Goal: Task Accomplishment & Management: Complete application form

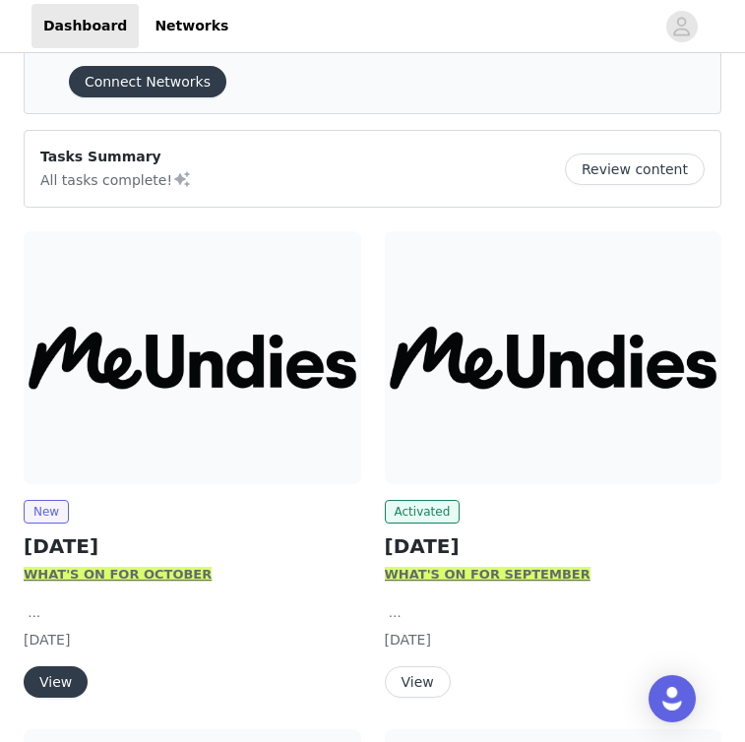
scroll to position [157, 0]
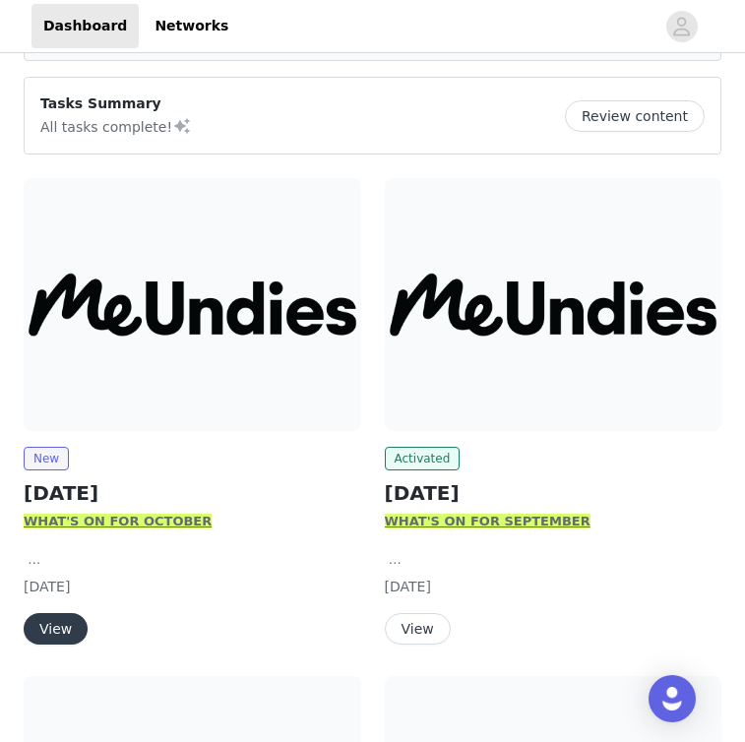
click at [77, 629] on button "View" at bounding box center [56, 629] width 64 height 32
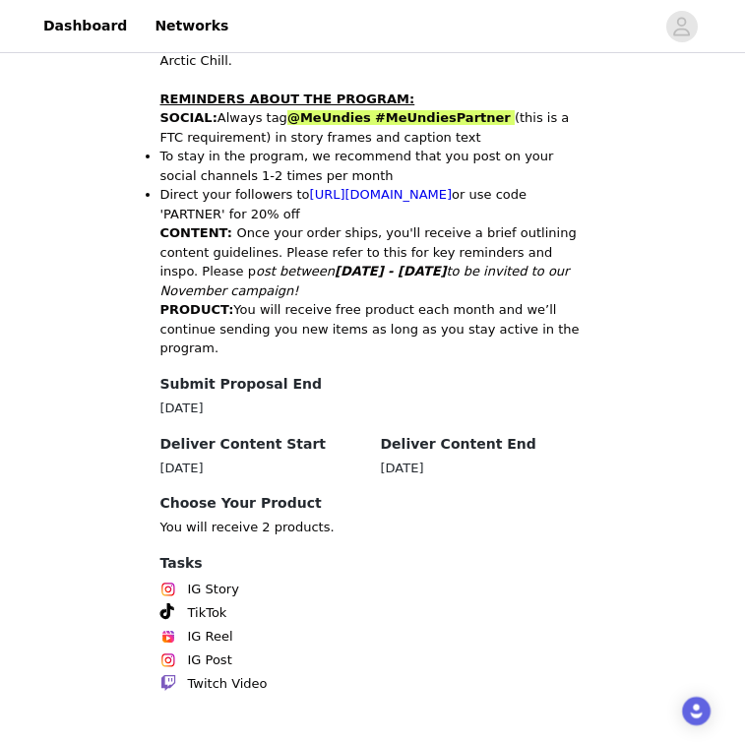
scroll to position [986, 0]
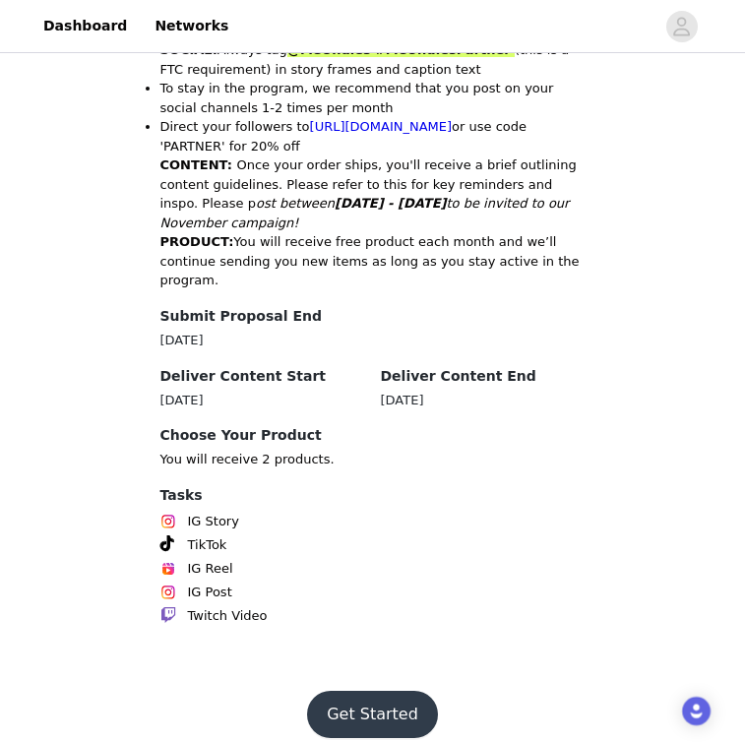
click at [344, 691] on button "Get Started" at bounding box center [372, 714] width 131 height 47
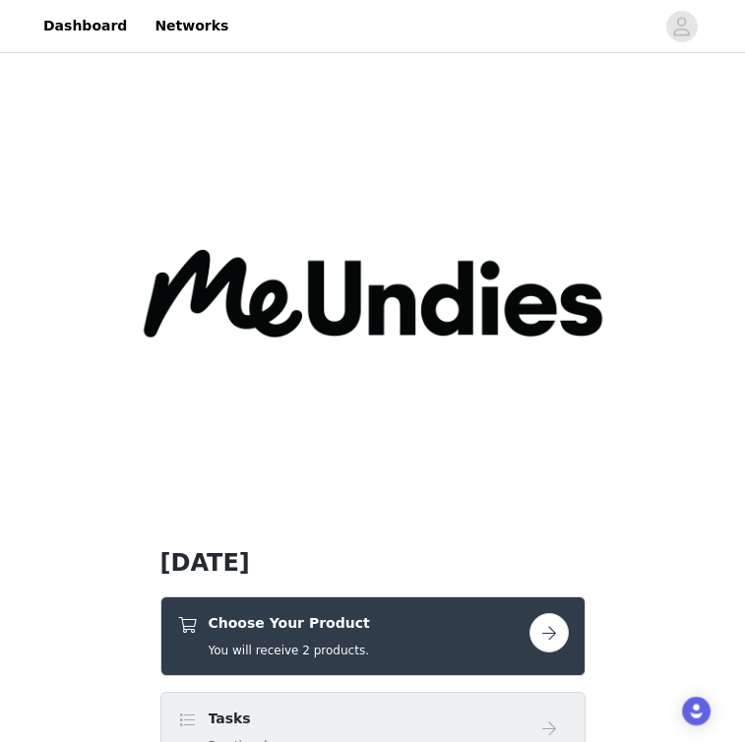
scroll to position [166, 0]
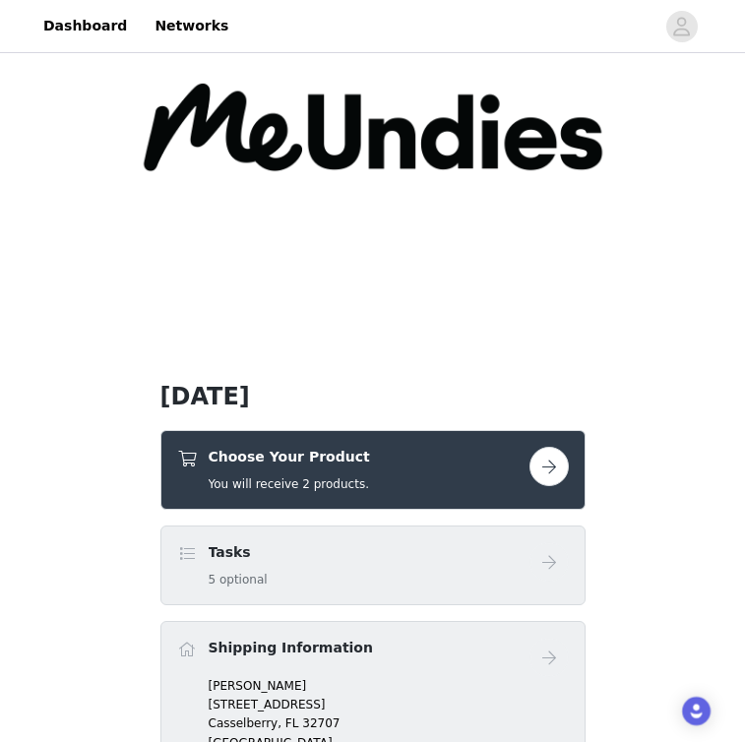
click at [557, 479] on button "button" at bounding box center [549, 466] width 39 height 39
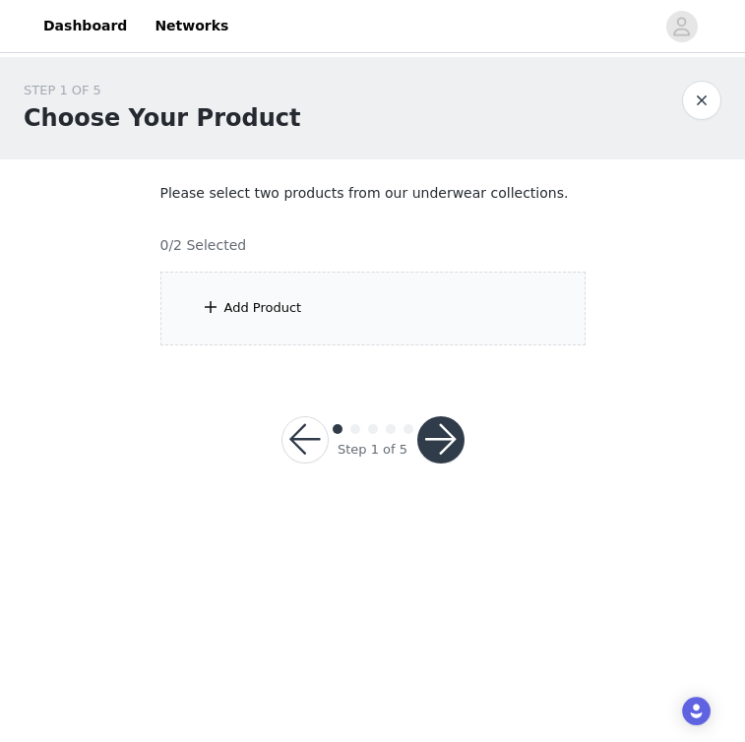
click at [396, 330] on div "Add Product" at bounding box center [372, 309] width 425 height 74
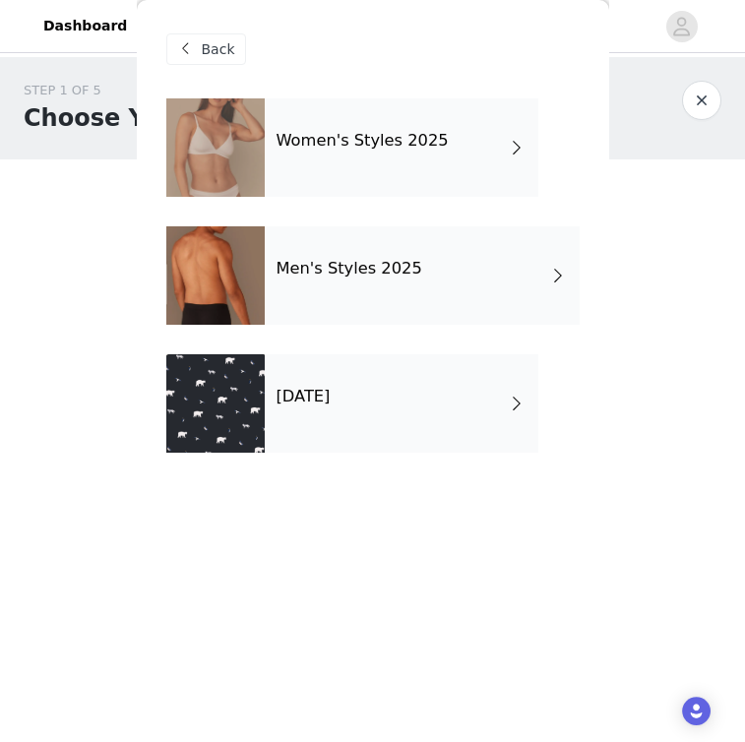
click at [381, 392] on div "[DATE]" at bounding box center [402, 403] width 274 height 98
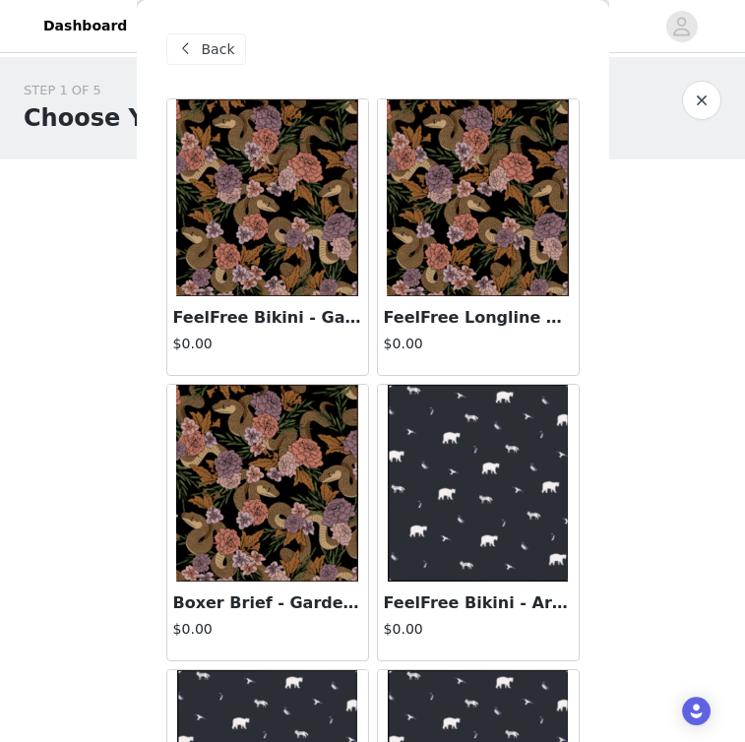
click at [219, 48] on span "Back" at bounding box center [218, 49] width 33 height 21
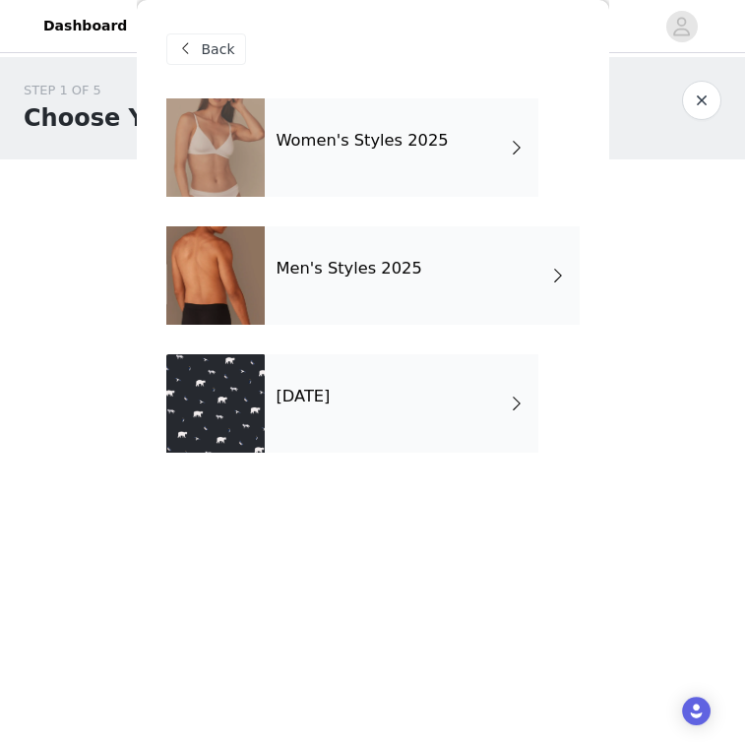
click at [326, 155] on div "Women's Styles 2025" at bounding box center [402, 147] width 274 height 98
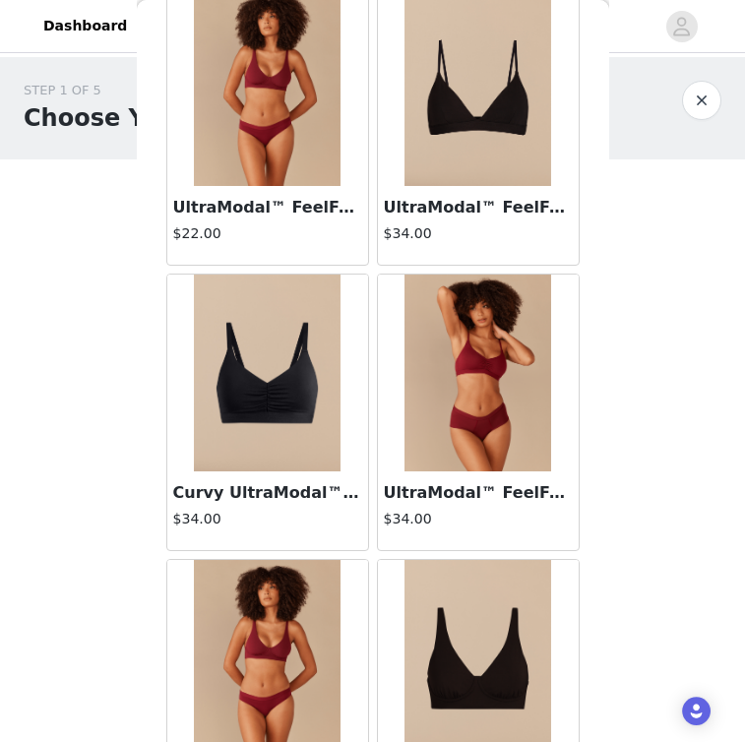
scroll to position [2270, 0]
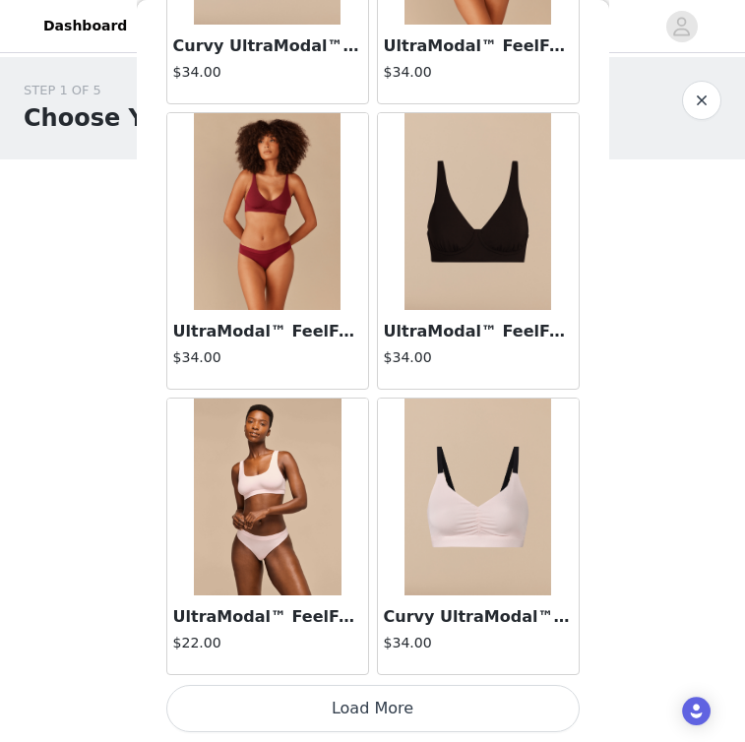
click at [371, 689] on button "Load More" at bounding box center [372, 708] width 413 height 47
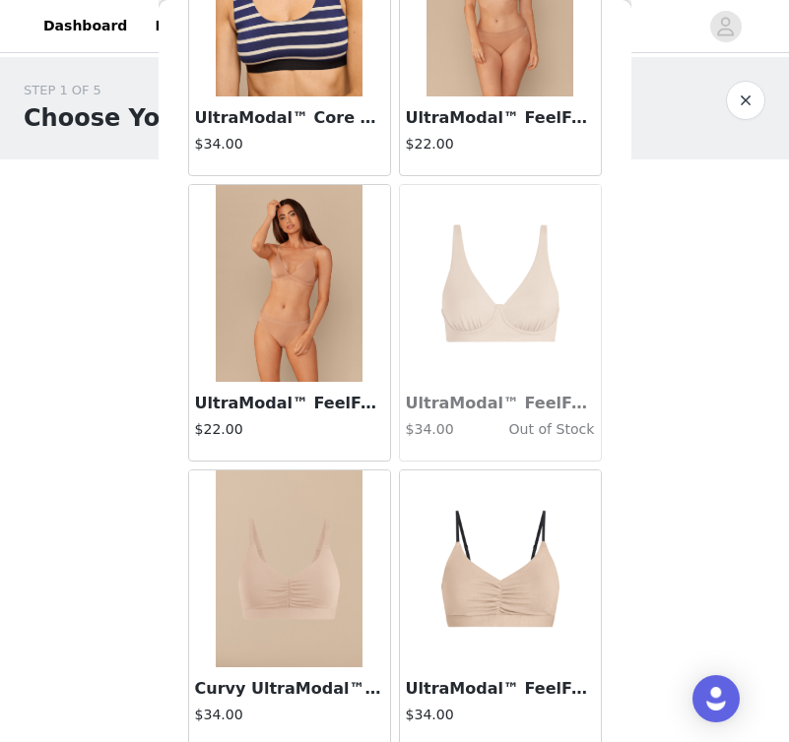
scroll to position [5125, 0]
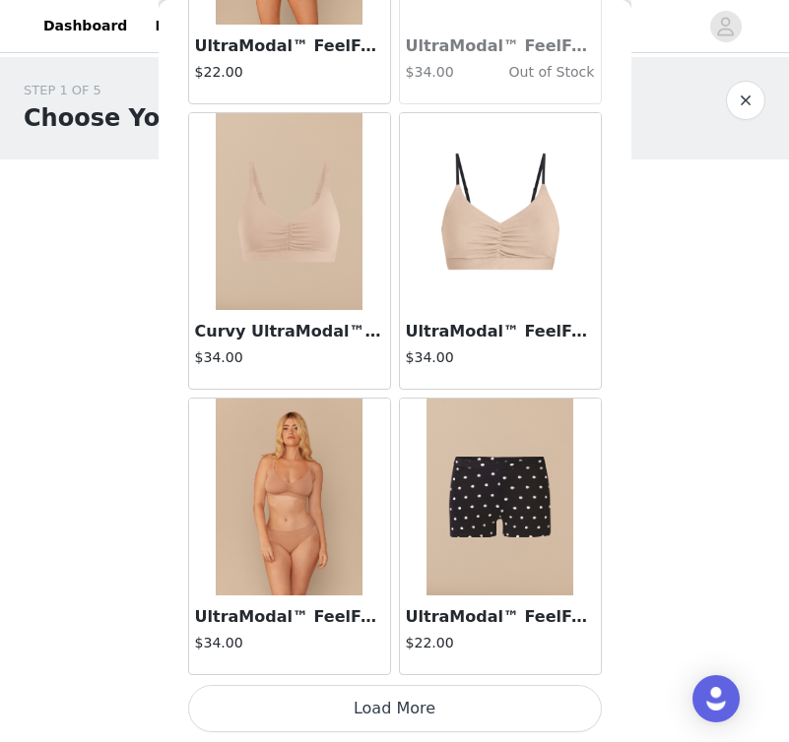
click at [347, 710] on button "Load More" at bounding box center [394, 708] width 413 height 47
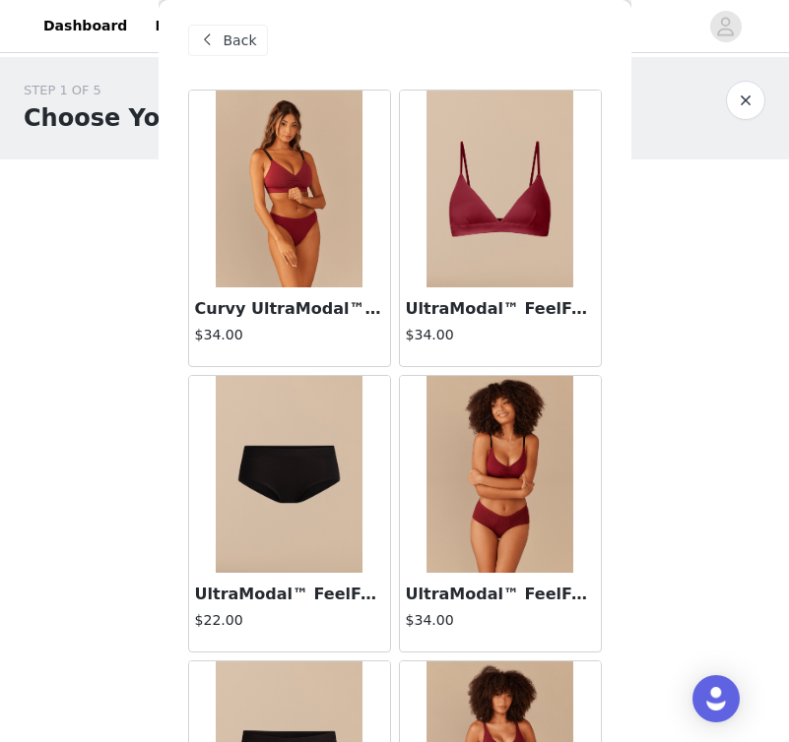
scroll to position [0, 0]
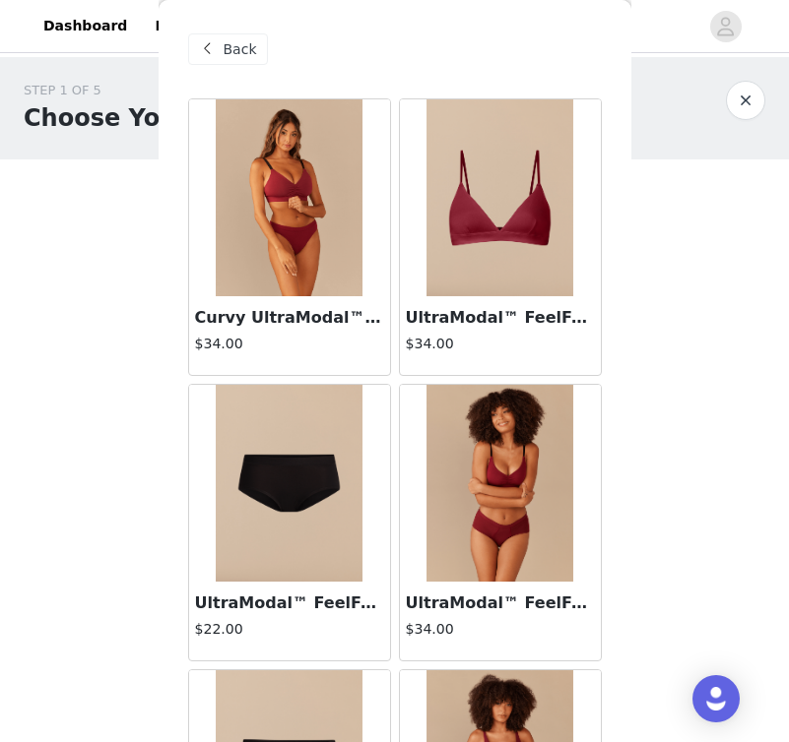
click at [326, 300] on div "Curvy UltraModal™ FeelFree Ruched Bralette | Cabernet/Cabernet $34.00" at bounding box center [289, 335] width 201 height 79
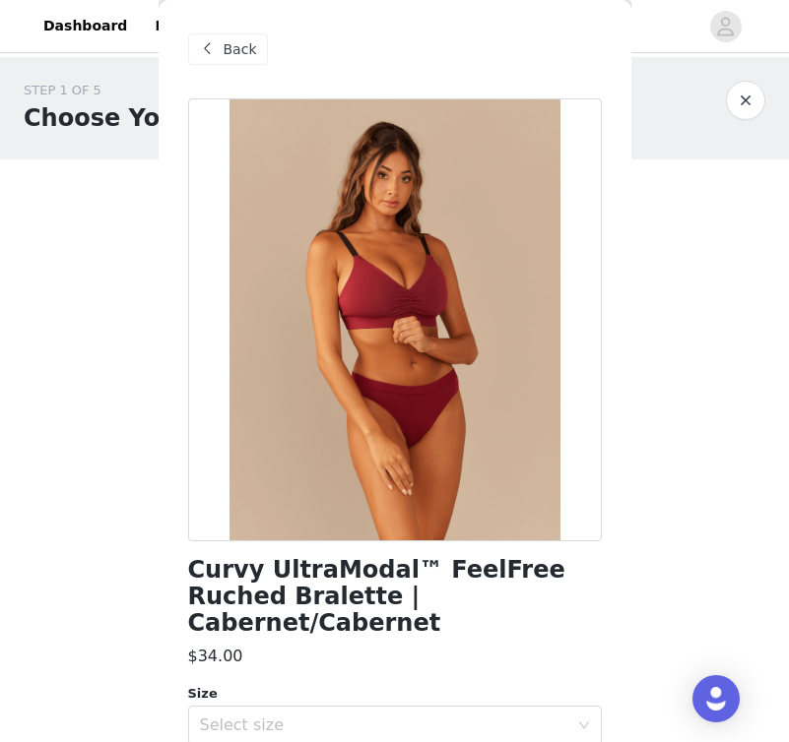
click at [252, 56] on span "Back" at bounding box center [239, 49] width 33 height 21
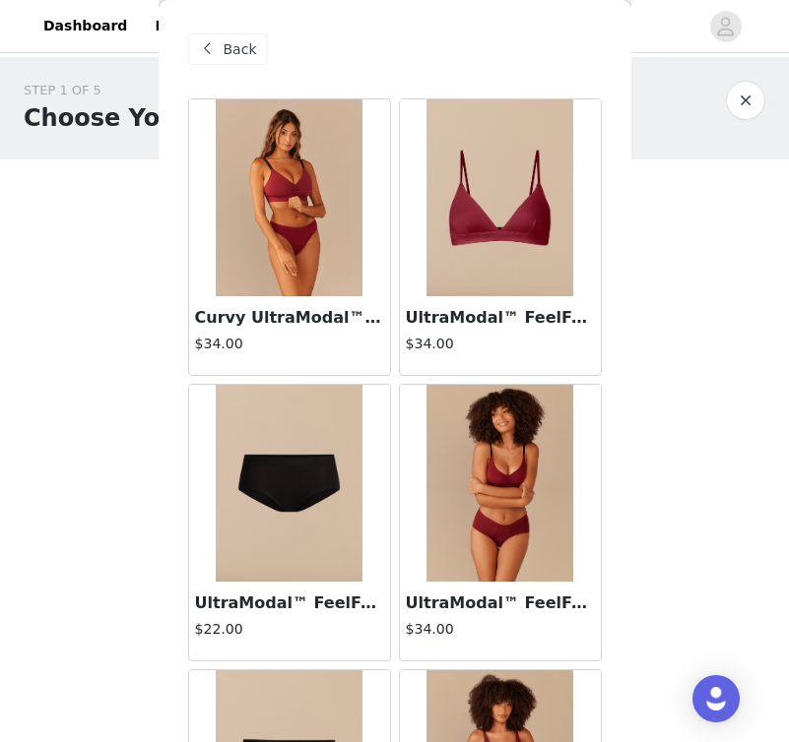
click at [529, 278] on img at bounding box center [500, 197] width 148 height 197
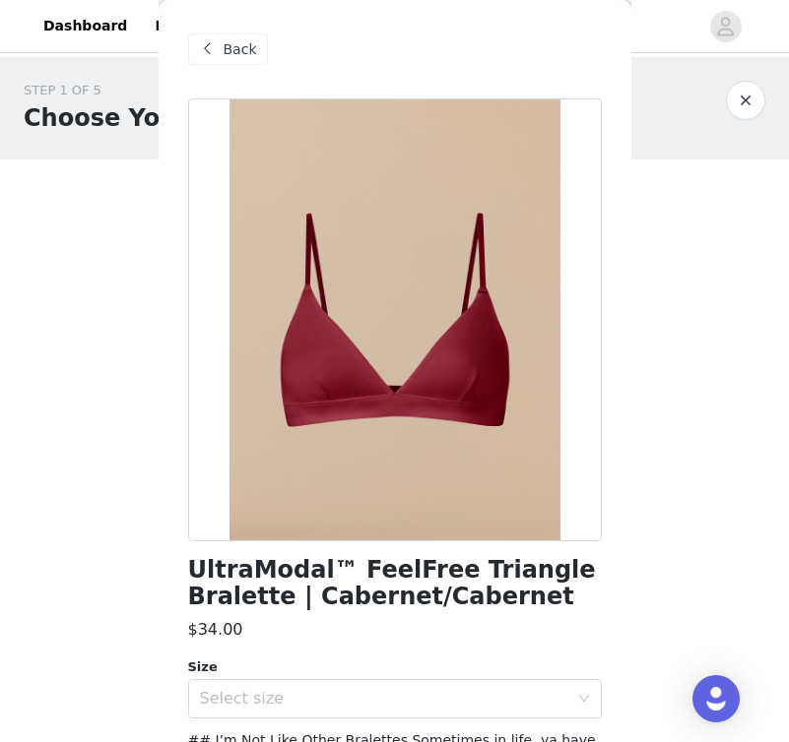
click at [234, 48] on span "Back" at bounding box center [239, 49] width 33 height 21
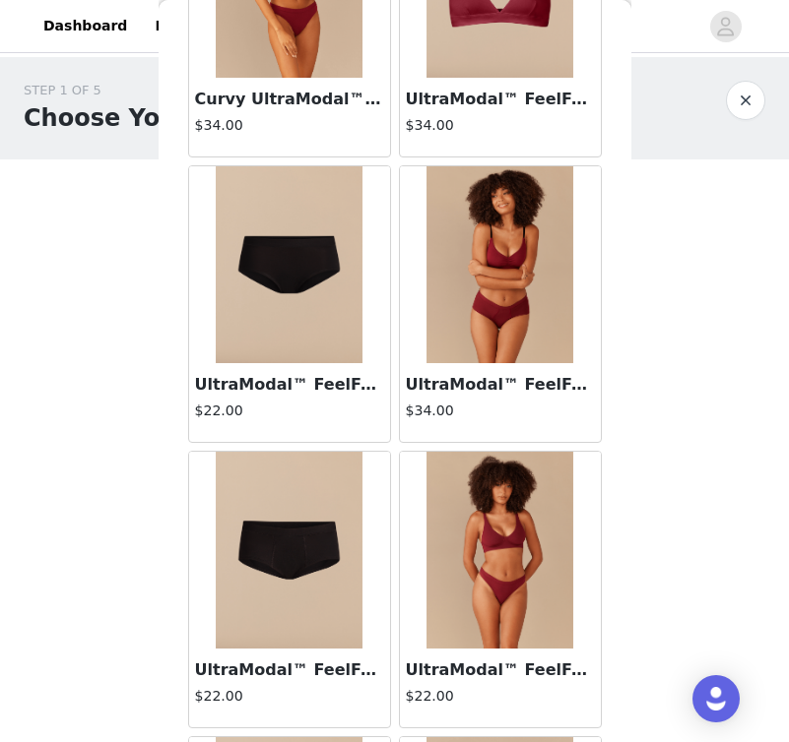
scroll to position [231, 0]
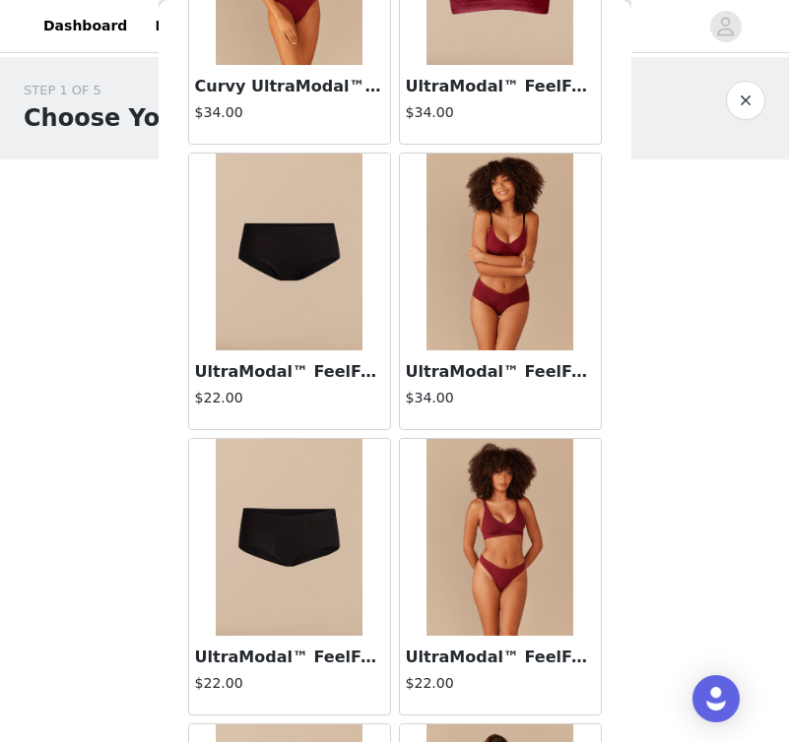
click at [536, 549] on img at bounding box center [500, 537] width 148 height 197
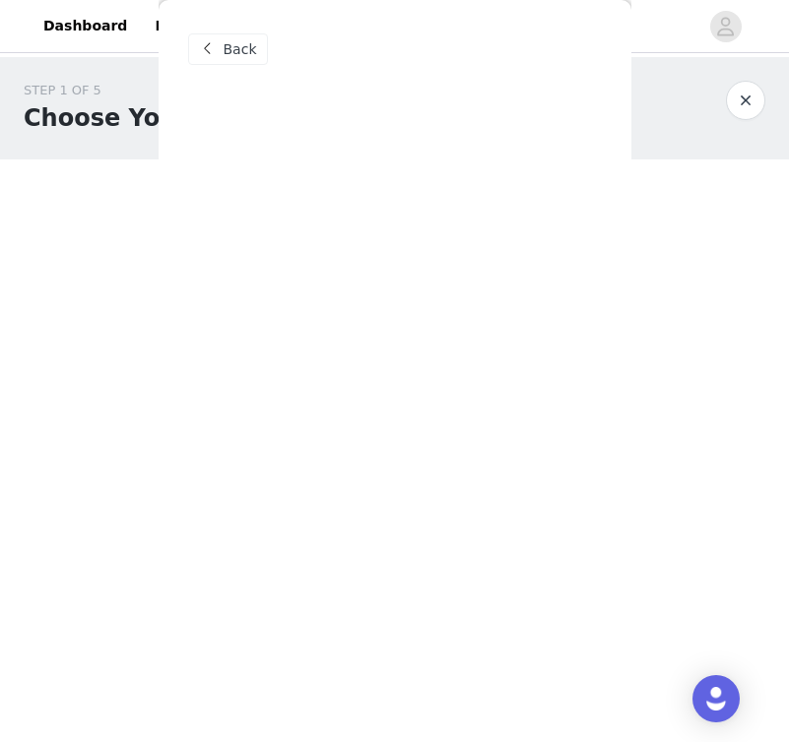
scroll to position [0, 0]
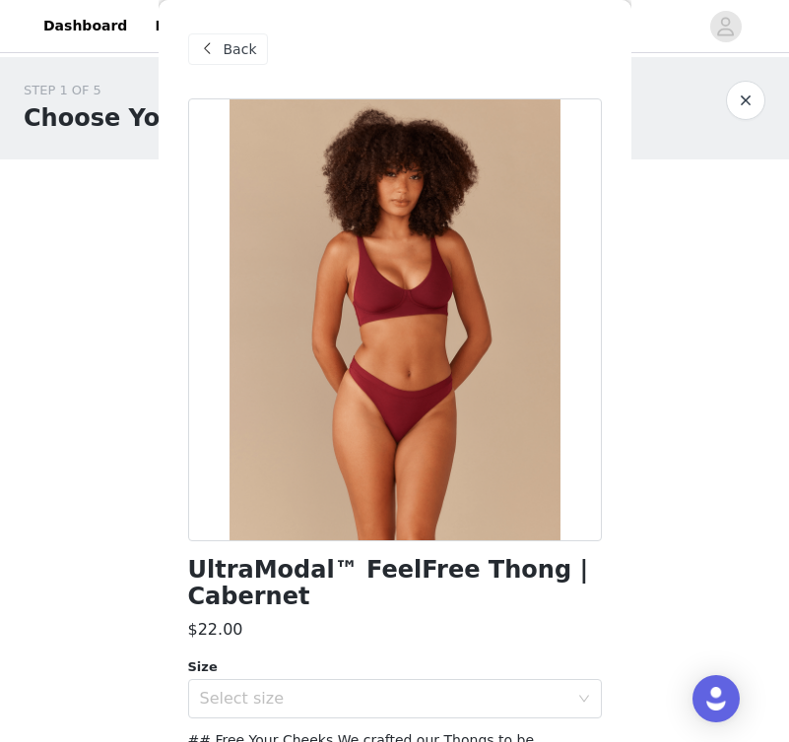
click at [233, 42] on span "Back" at bounding box center [239, 49] width 33 height 21
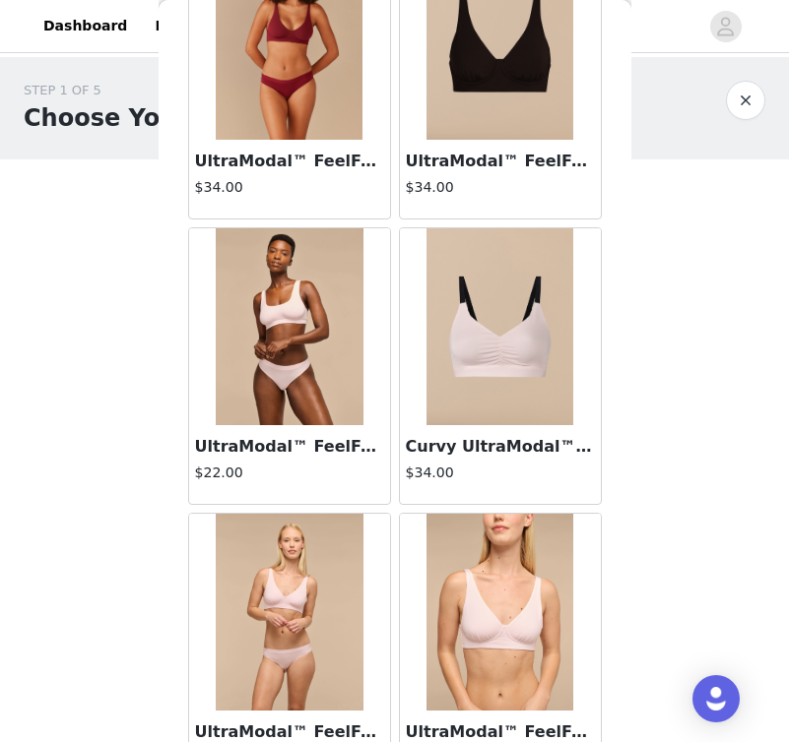
scroll to position [2450, 0]
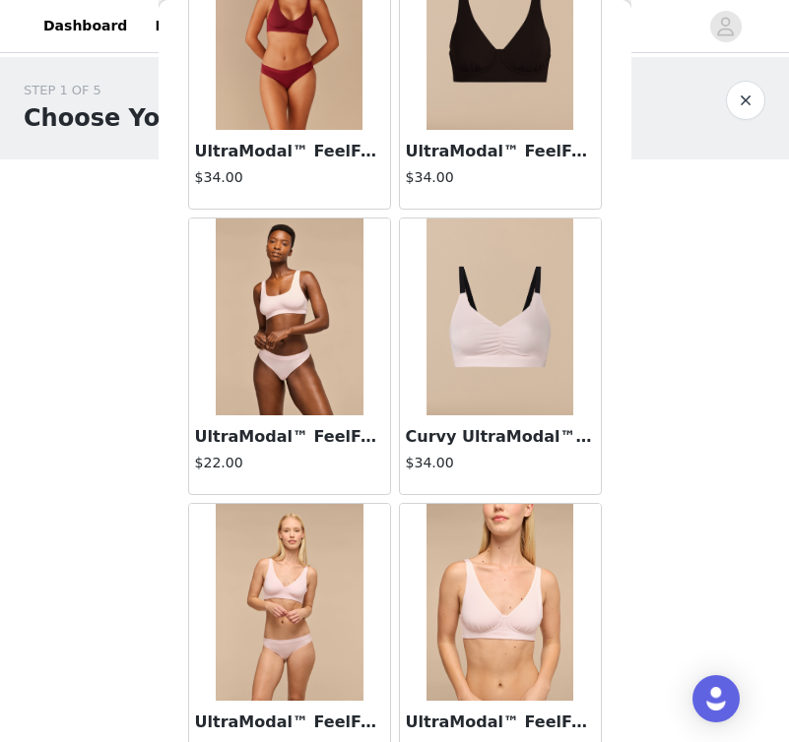
click at [303, 466] on h4 "$22.00" at bounding box center [289, 463] width 189 height 21
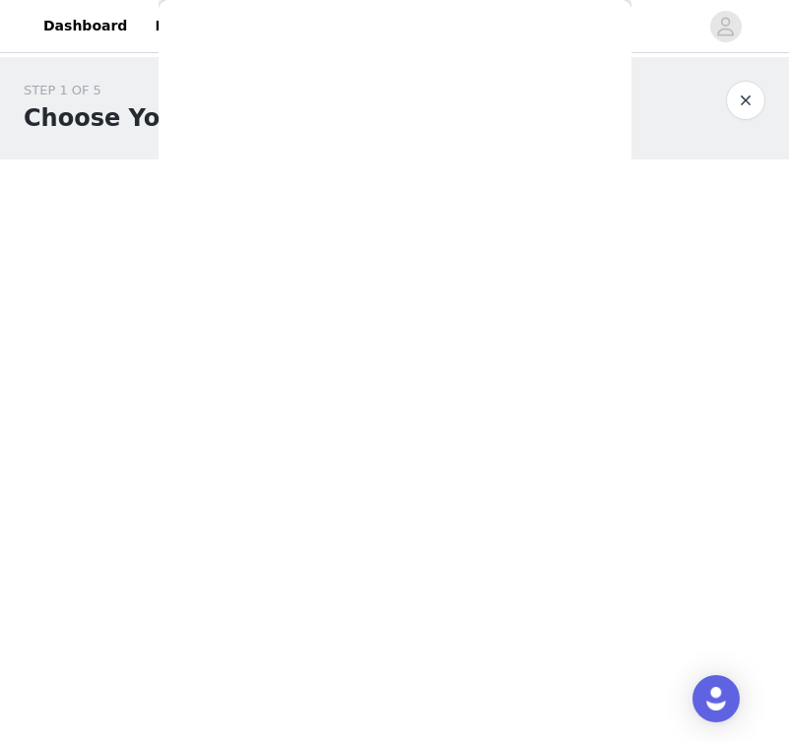
scroll to position [0, 0]
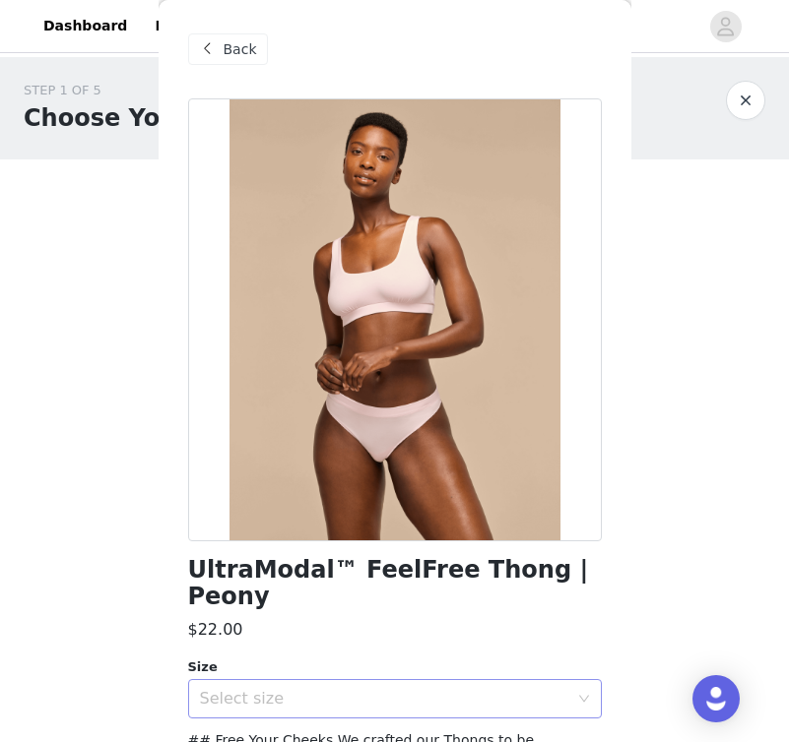
click at [368, 689] on div "Select size" at bounding box center [384, 699] width 368 height 20
click at [284, 731] on li "S" at bounding box center [394, 734] width 413 height 32
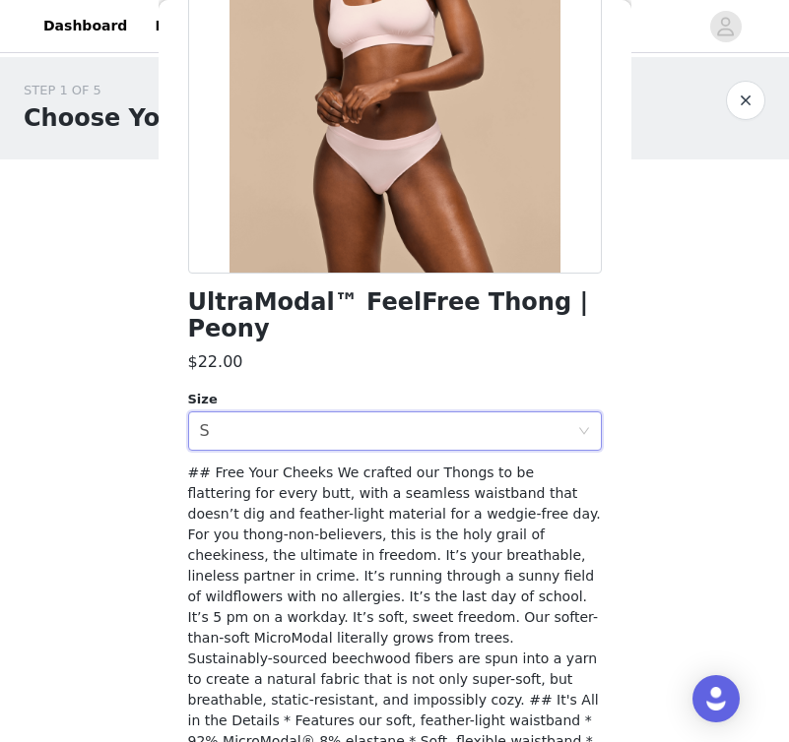
scroll to position [353, 0]
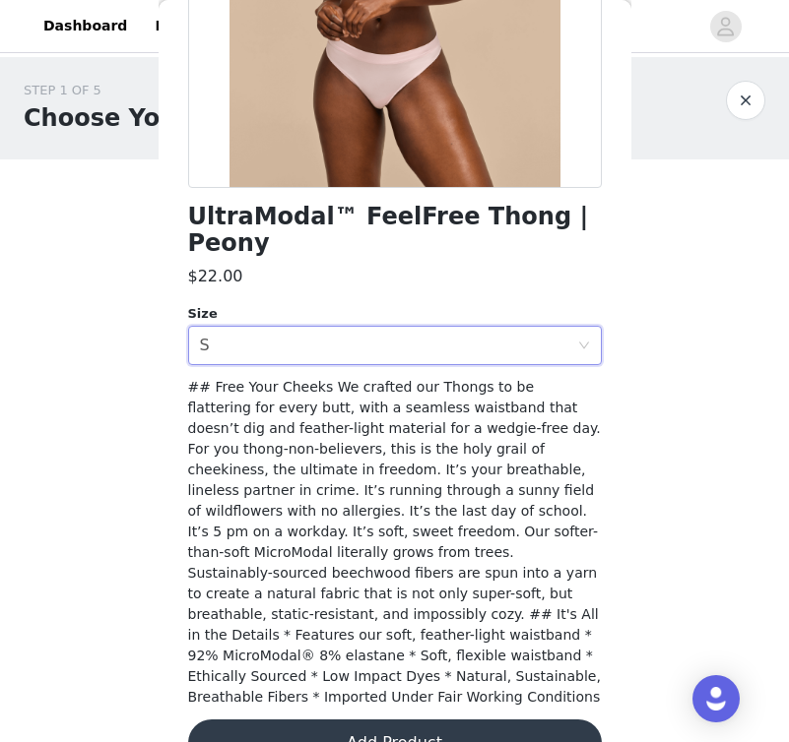
click at [290, 720] on button "Add Product" at bounding box center [394, 743] width 413 height 47
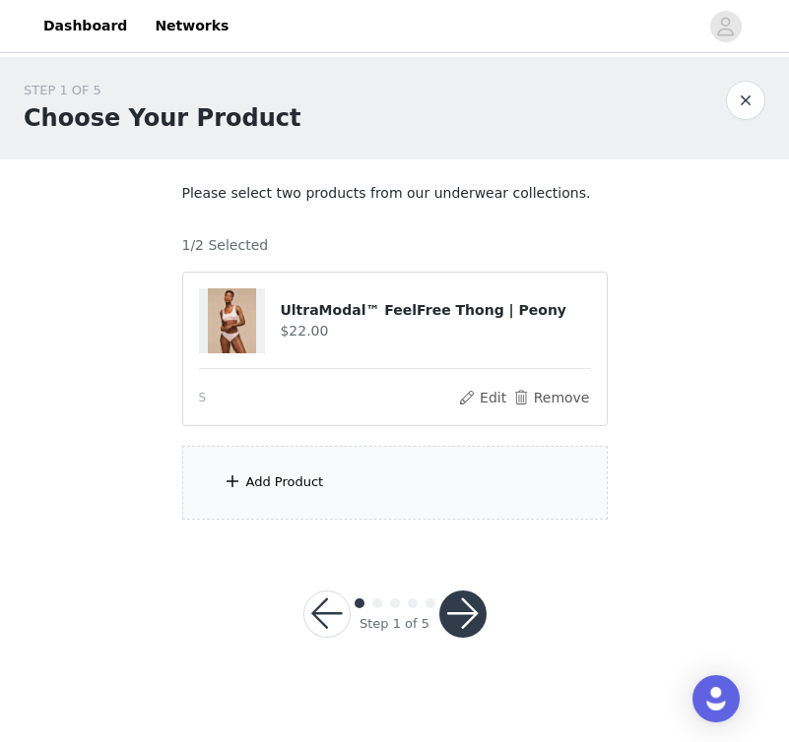
click at [405, 465] on div "Add Product" at bounding box center [394, 483] width 425 height 74
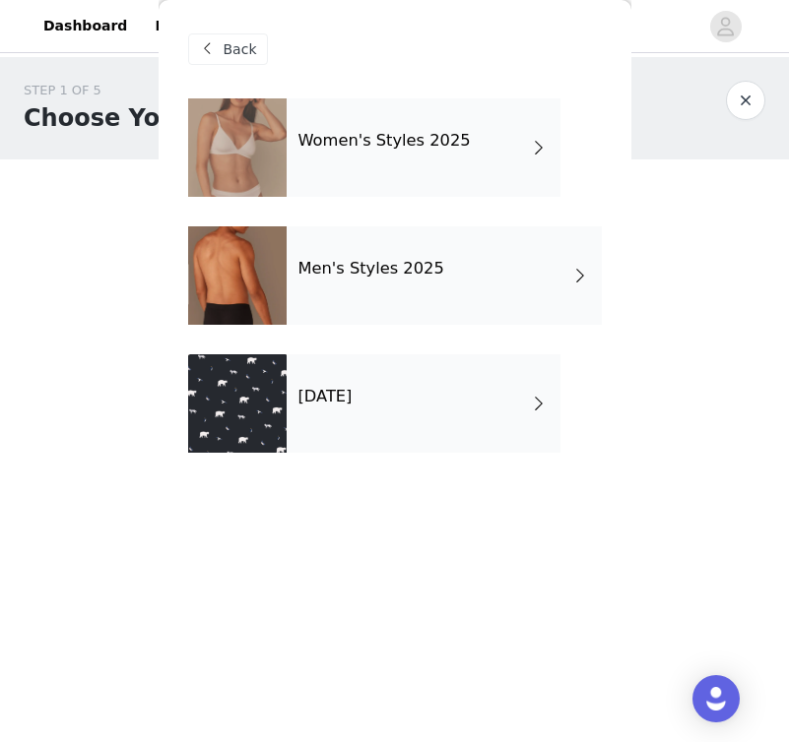
click at [448, 195] on div "Women's Styles 2025" at bounding box center [423, 147] width 274 height 98
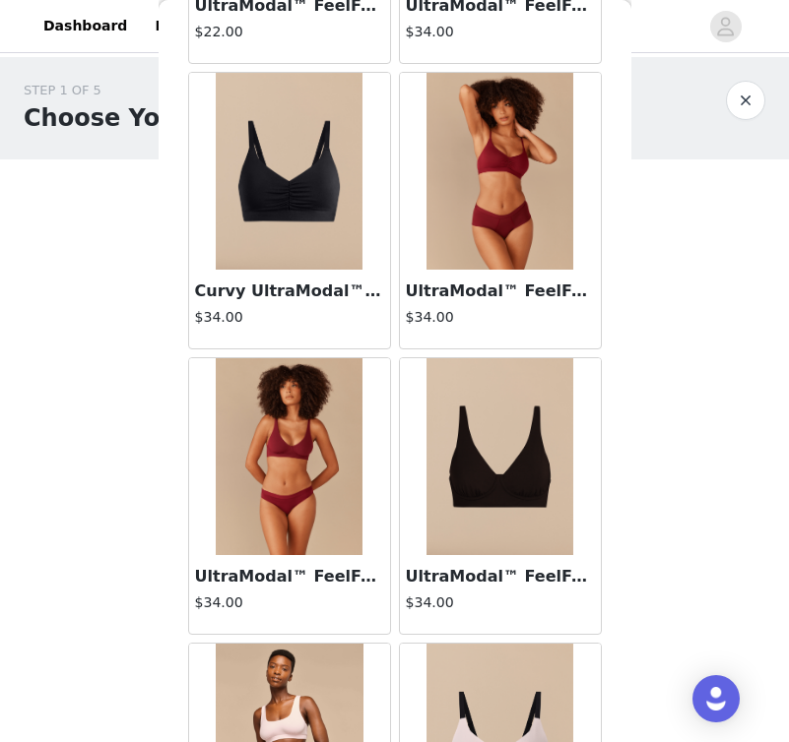
scroll to position [2270, 0]
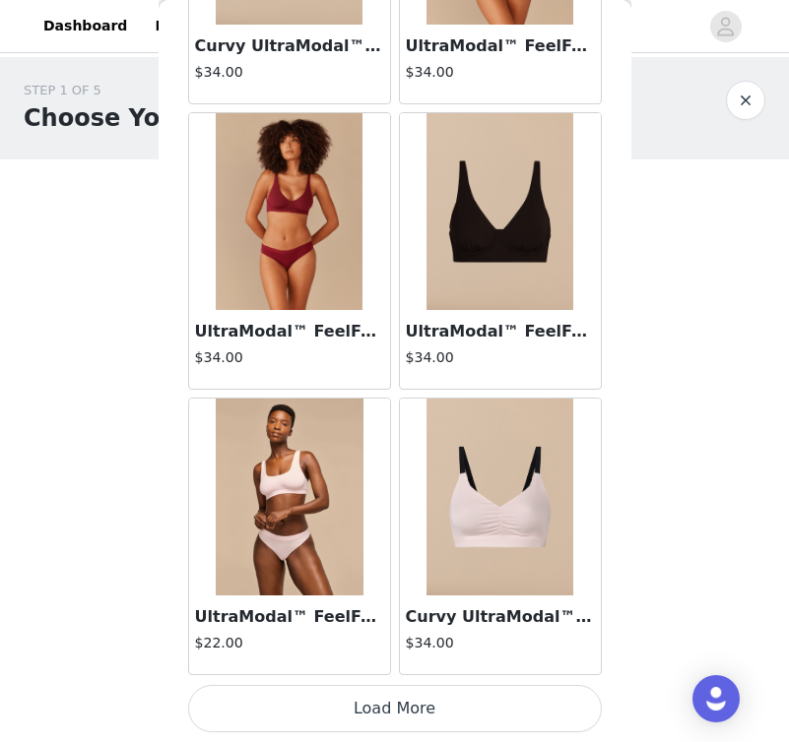
click at [399, 702] on button "Load More" at bounding box center [394, 708] width 413 height 47
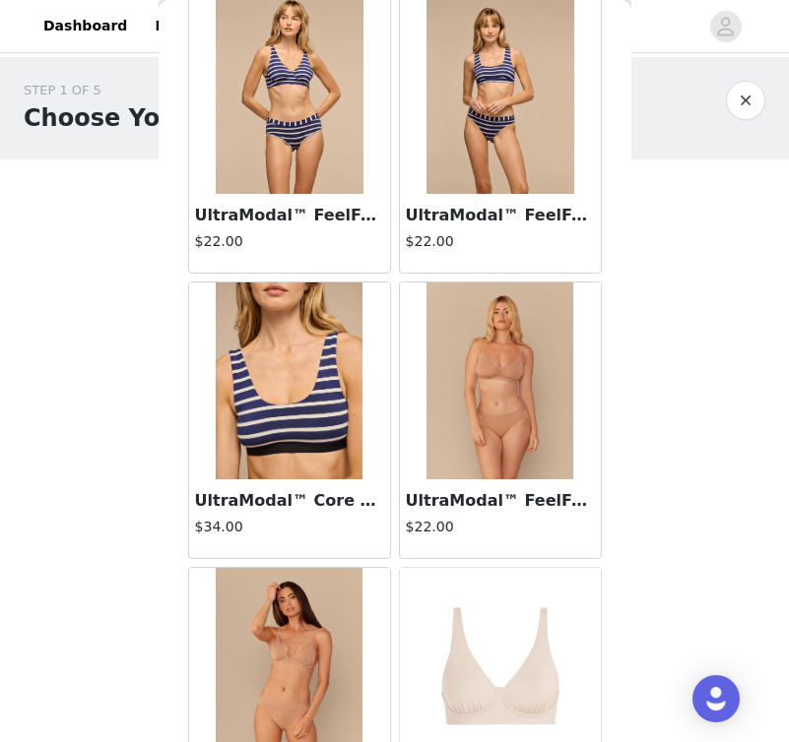
scroll to position [5125, 0]
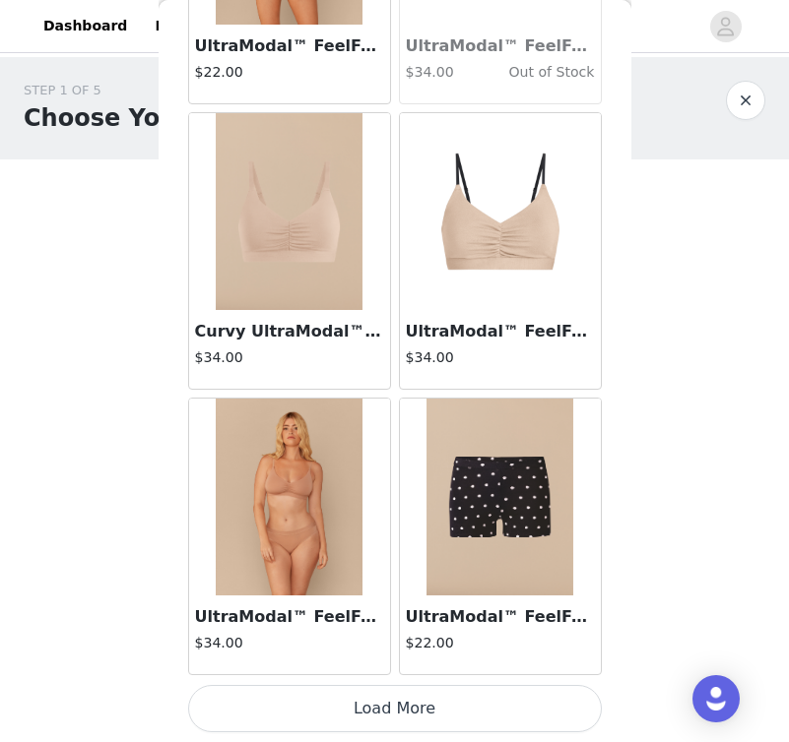
click at [409, 696] on button "Load More" at bounding box center [394, 708] width 413 height 47
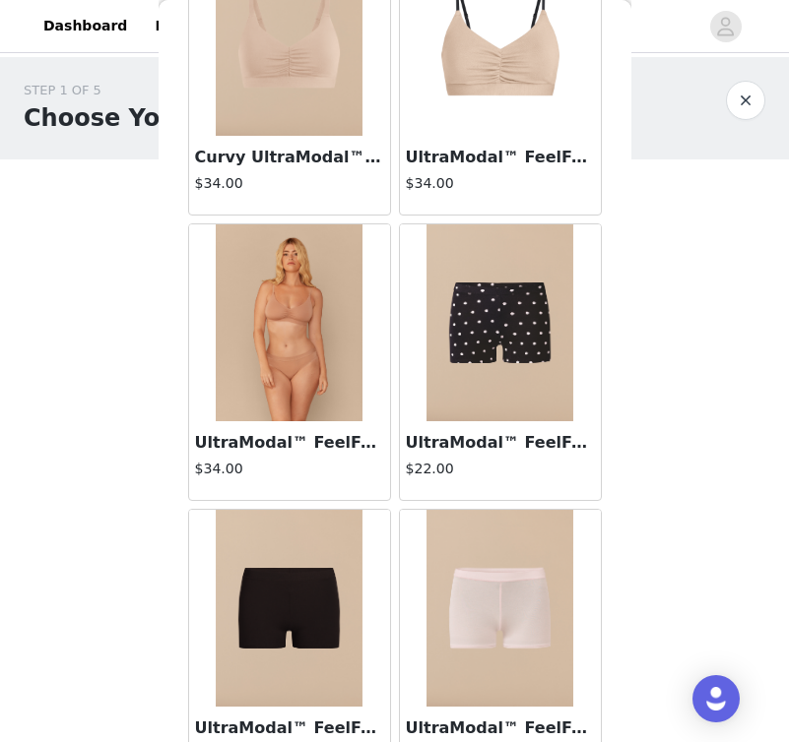
scroll to position [5347, 0]
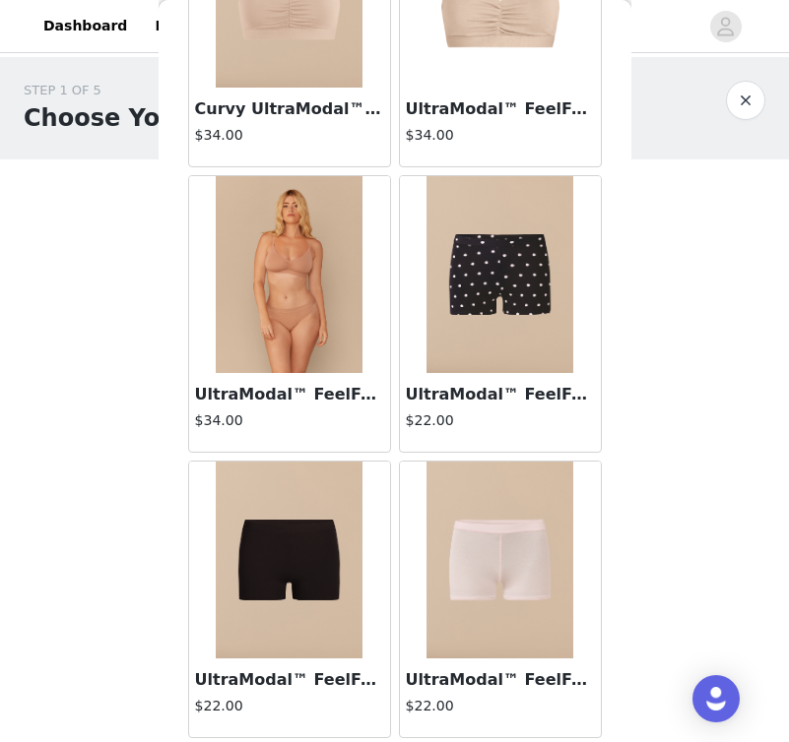
click at [492, 351] on img at bounding box center [500, 274] width 148 height 197
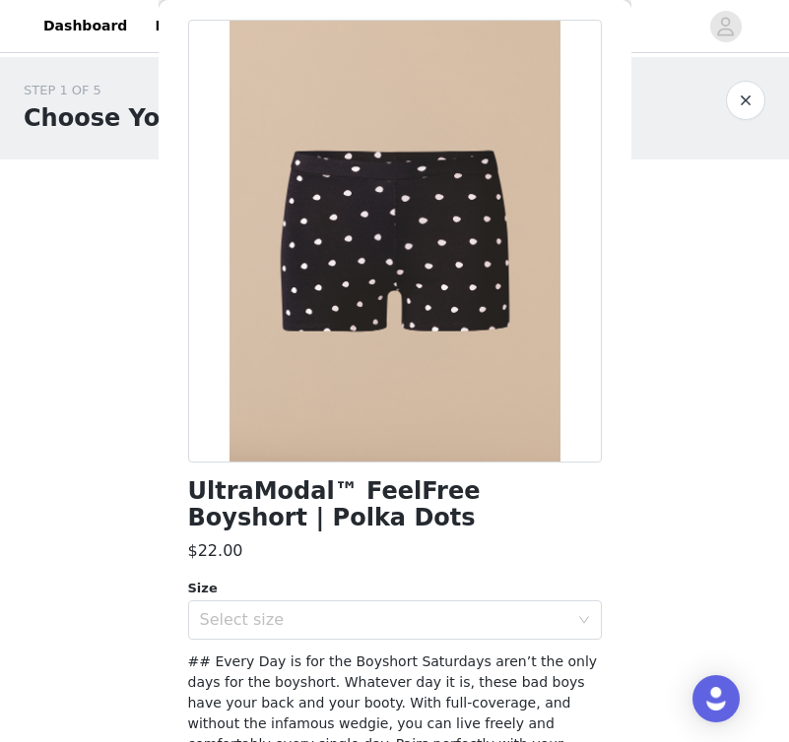
scroll to position [81, 0]
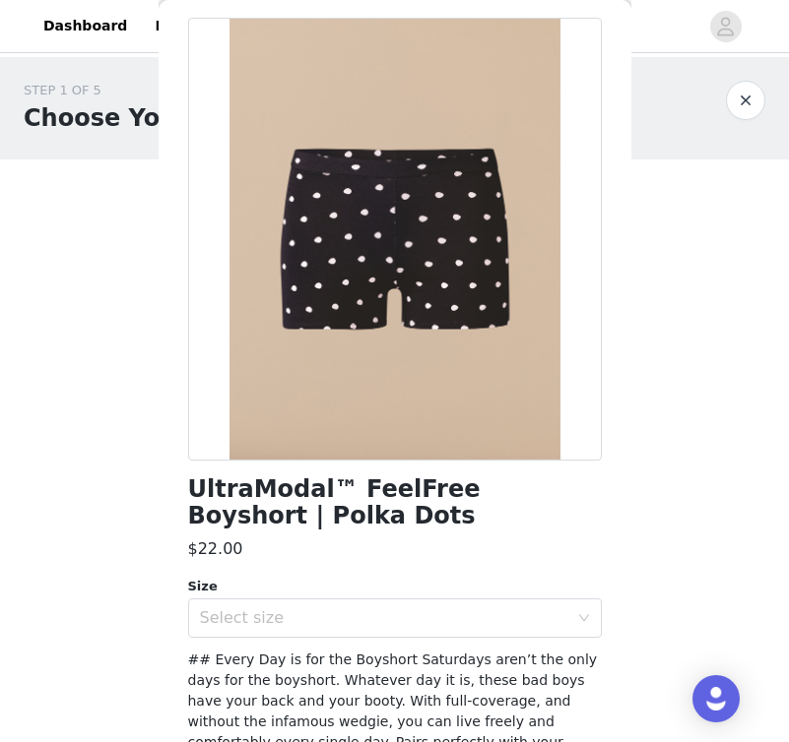
click at [329, 597] on div "Size Select size" at bounding box center [394, 607] width 413 height 61
click at [329, 600] on div "Select size" at bounding box center [388, 618] width 377 height 37
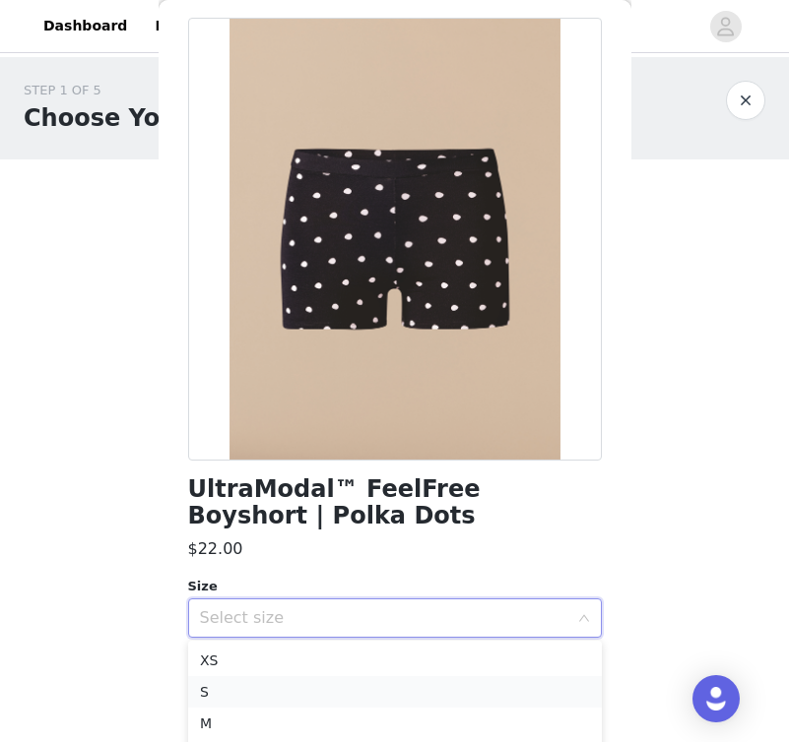
click at [266, 694] on li "S" at bounding box center [394, 692] width 413 height 32
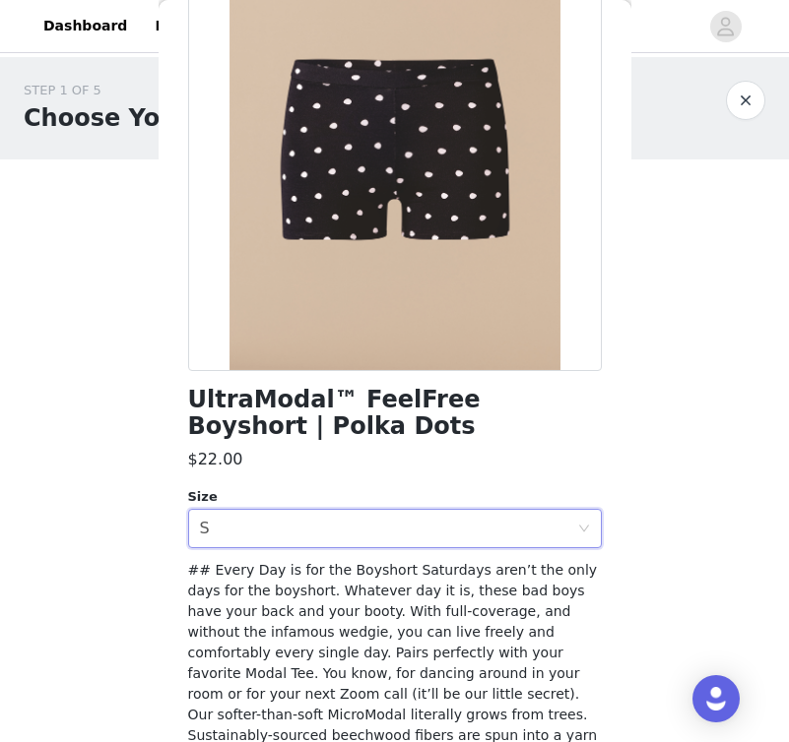
scroll to position [380, 0]
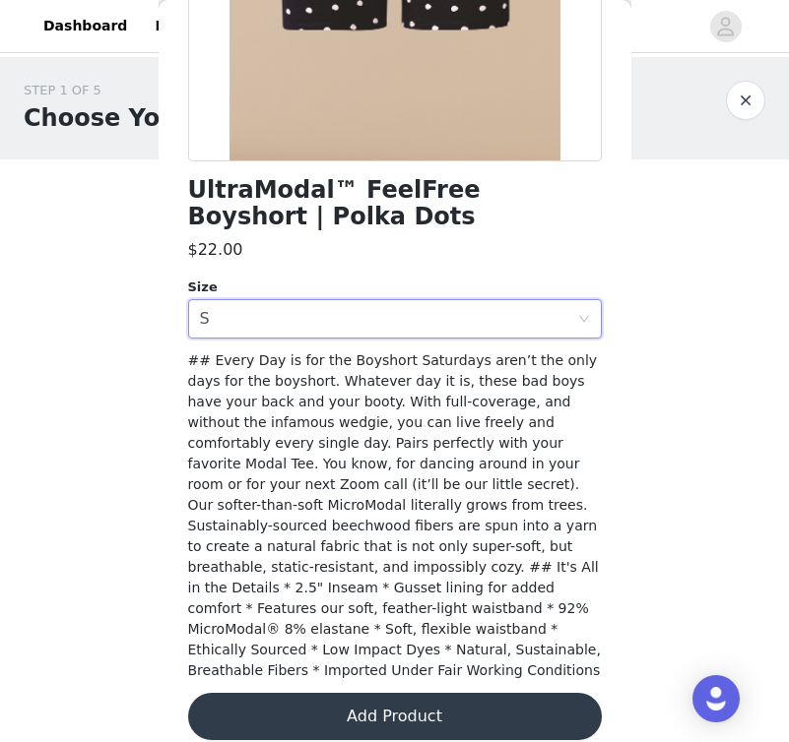
click at [311, 693] on button "Add Product" at bounding box center [394, 716] width 413 height 47
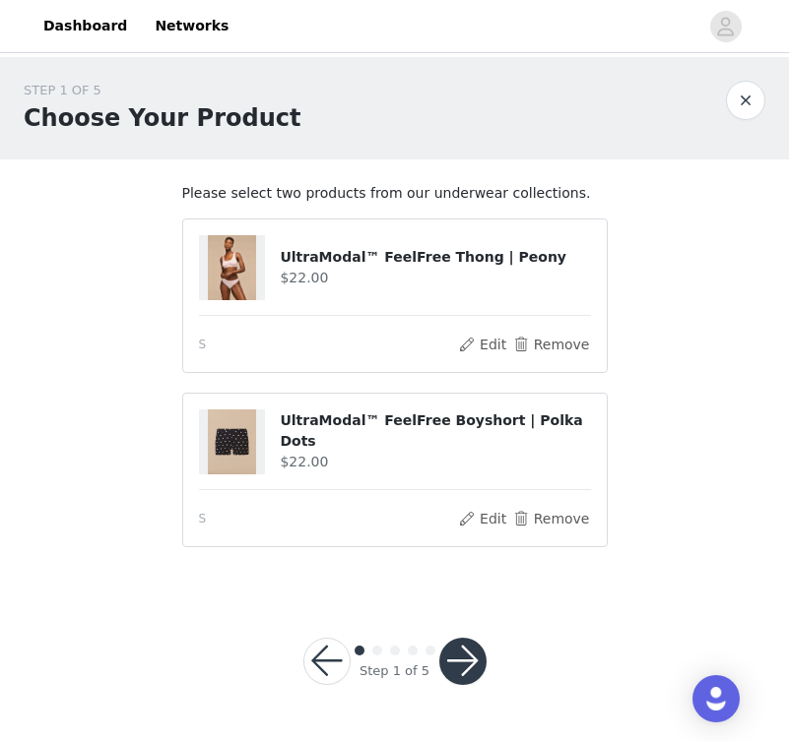
click at [468, 646] on button "button" at bounding box center [462, 661] width 47 height 47
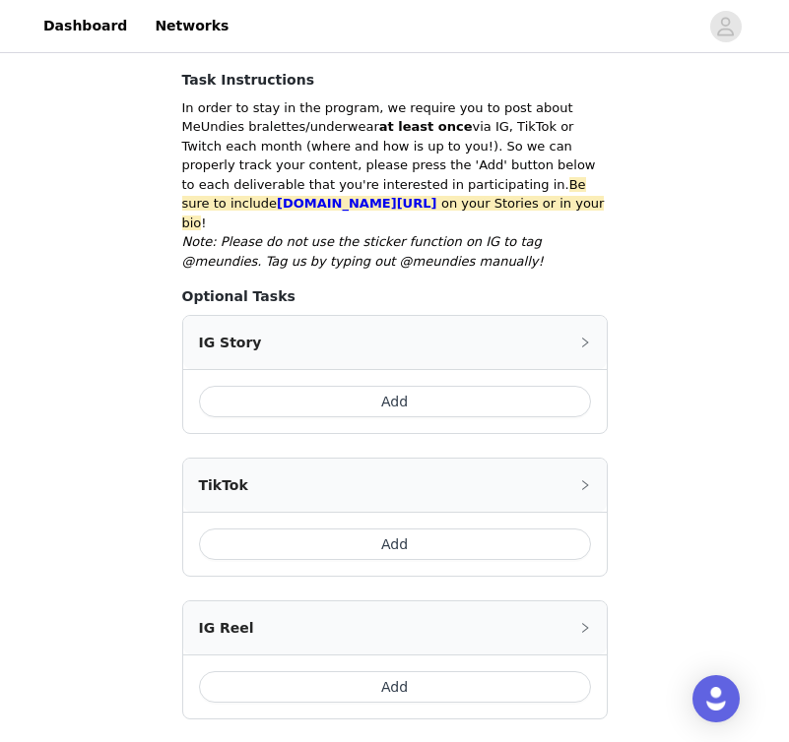
scroll to position [531, 0]
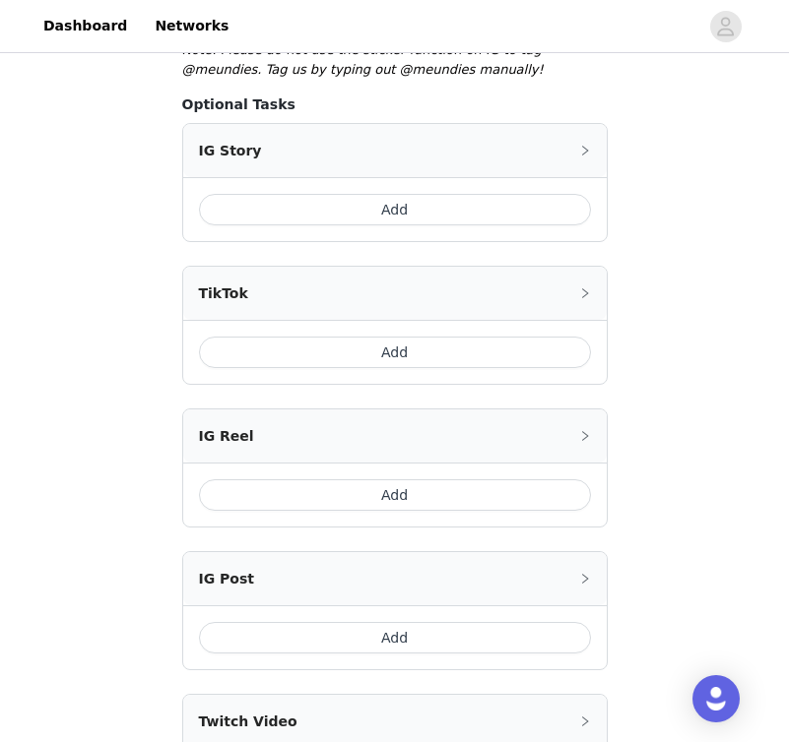
click at [423, 194] on button "Add" at bounding box center [395, 210] width 392 height 32
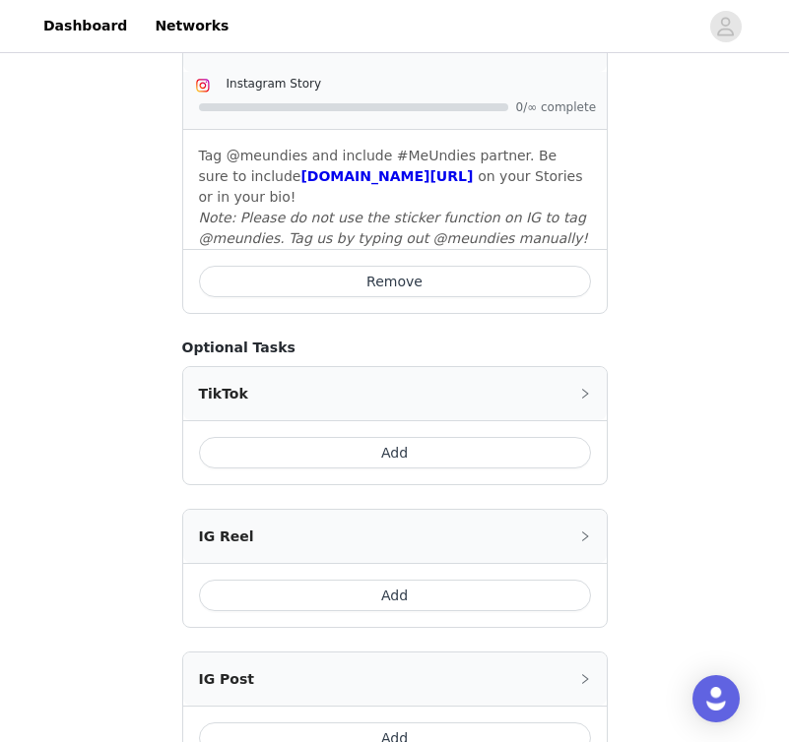
scroll to position [977, 0]
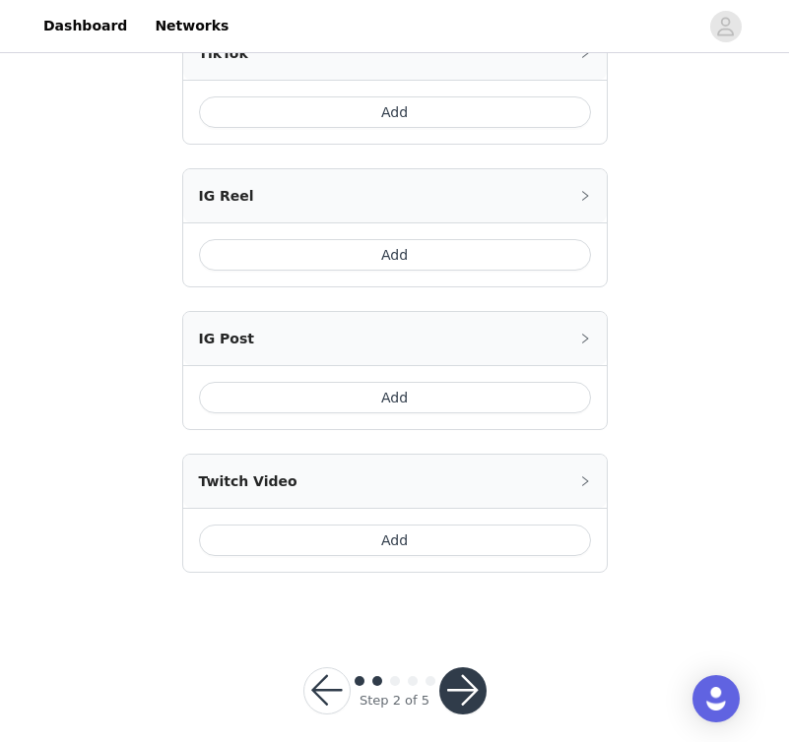
click at [459, 686] on button "button" at bounding box center [462, 690] width 47 height 47
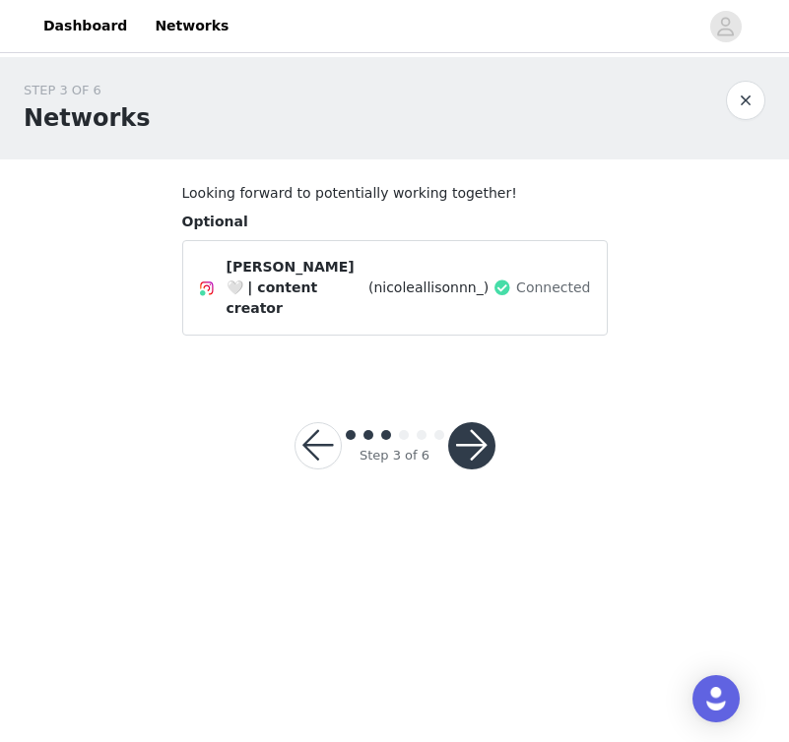
click at [474, 422] on button "button" at bounding box center [471, 445] width 47 height 47
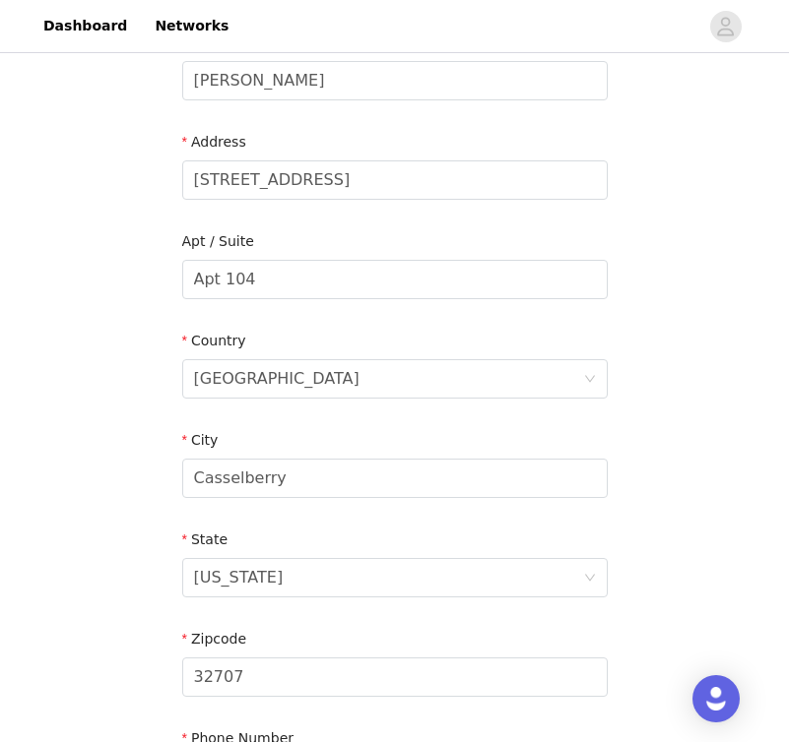
scroll to position [600, 0]
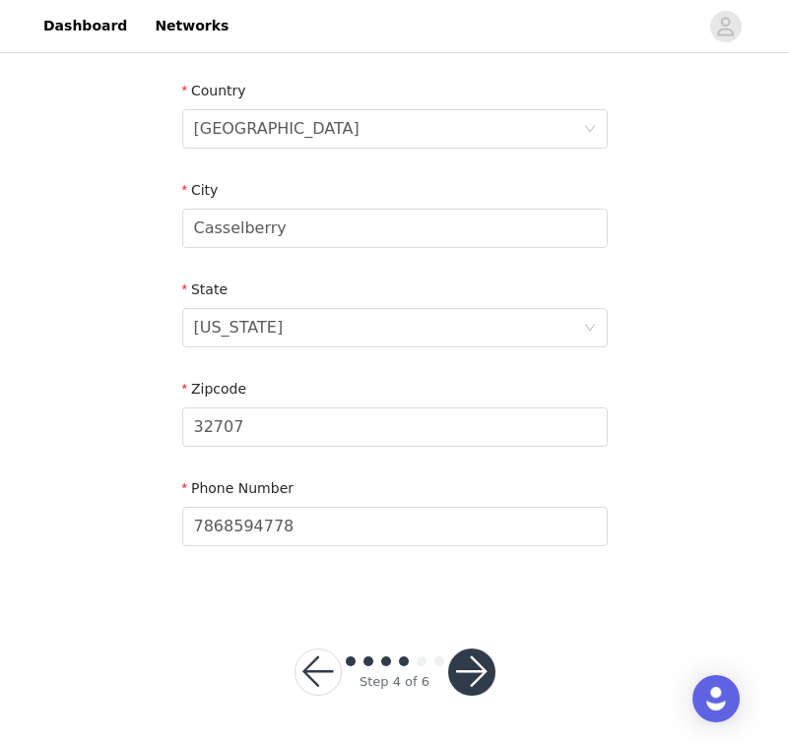
click at [466, 659] on button "button" at bounding box center [471, 672] width 47 height 47
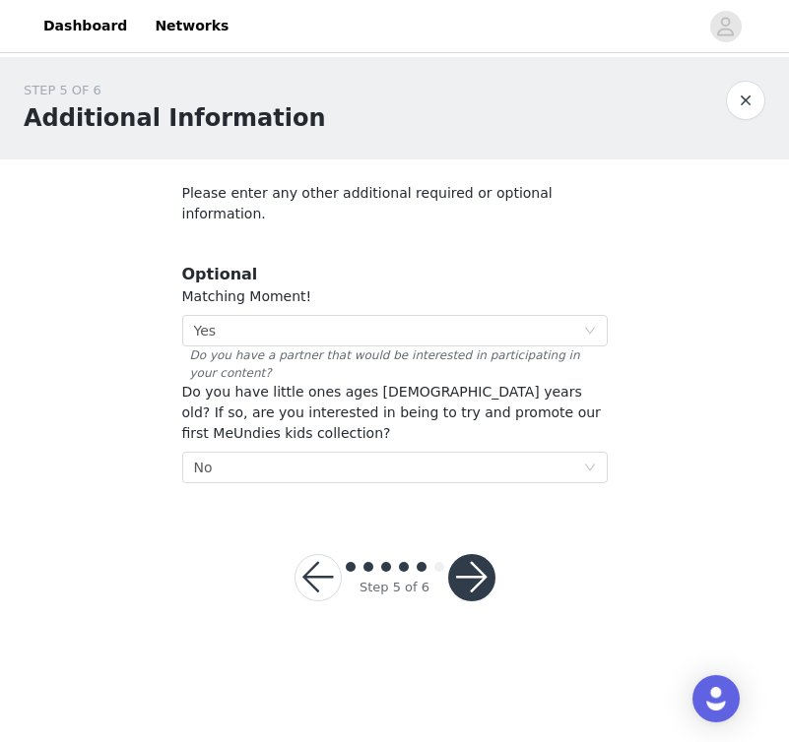
click at [488, 554] on div at bounding box center [471, 577] width 47 height 47
click at [488, 554] on button "button" at bounding box center [471, 577] width 47 height 47
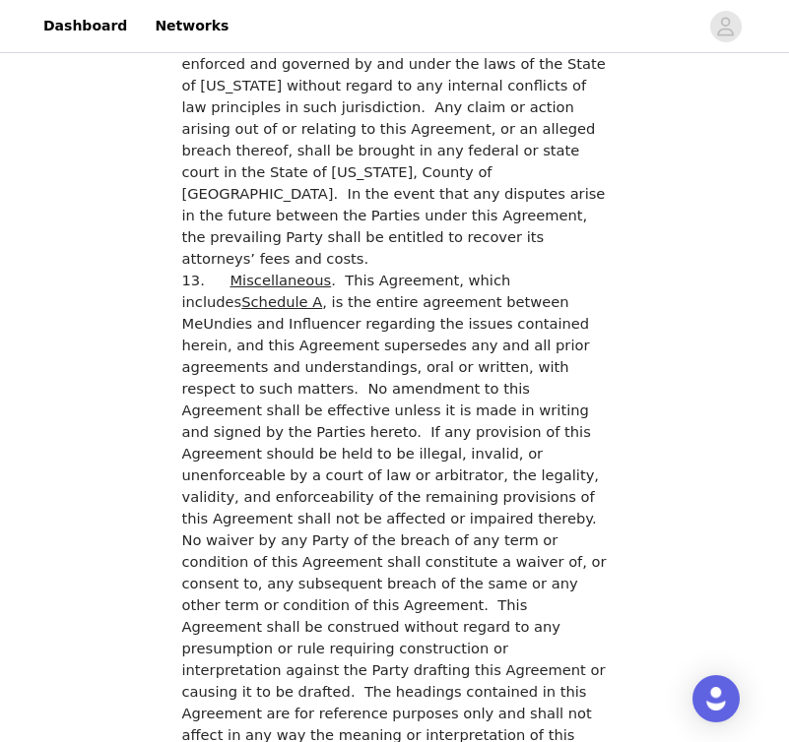
scroll to position [5608, 0]
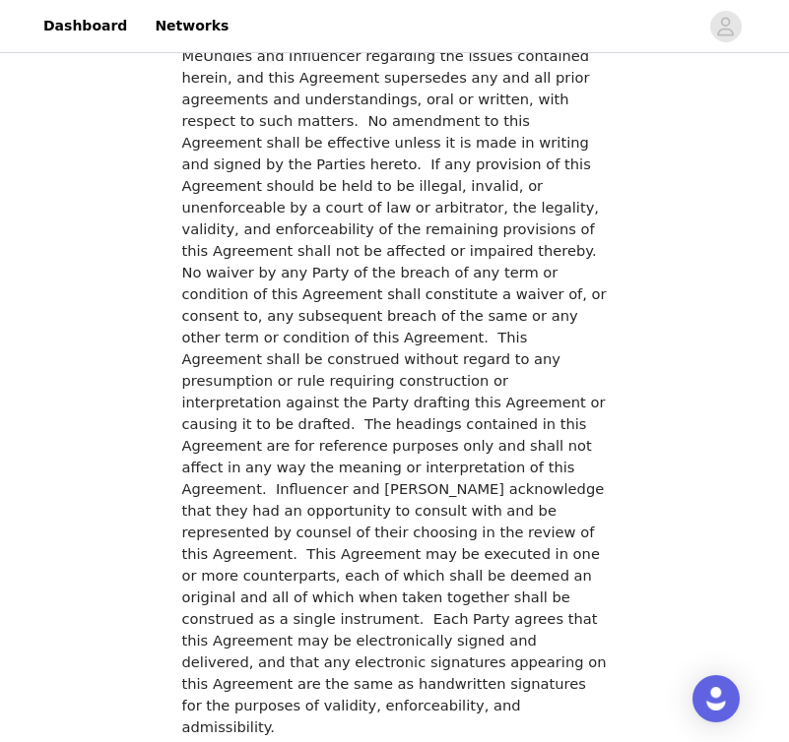
checkbox input "true"
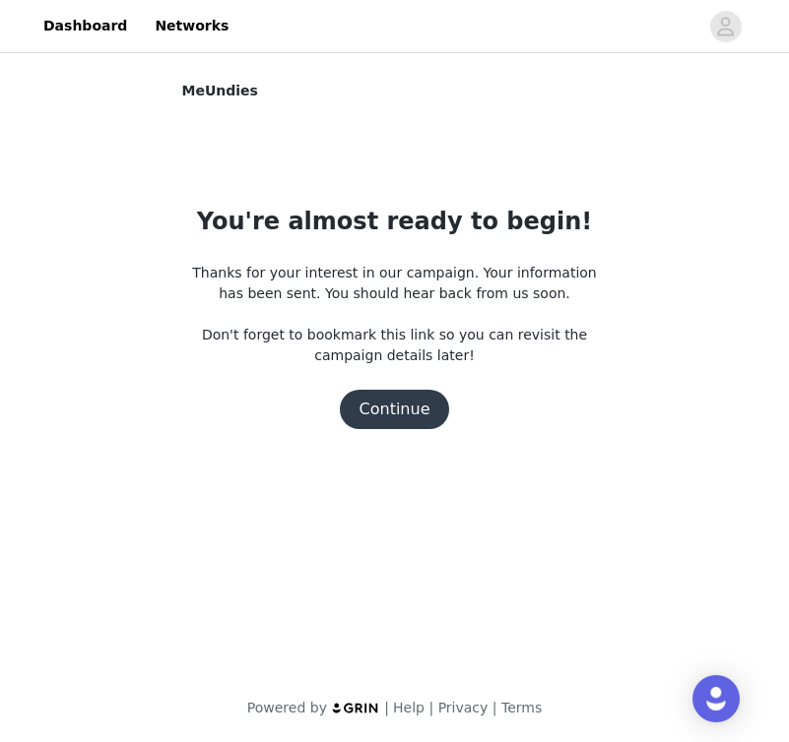
click at [399, 422] on button "Continue" at bounding box center [395, 409] width 110 height 39
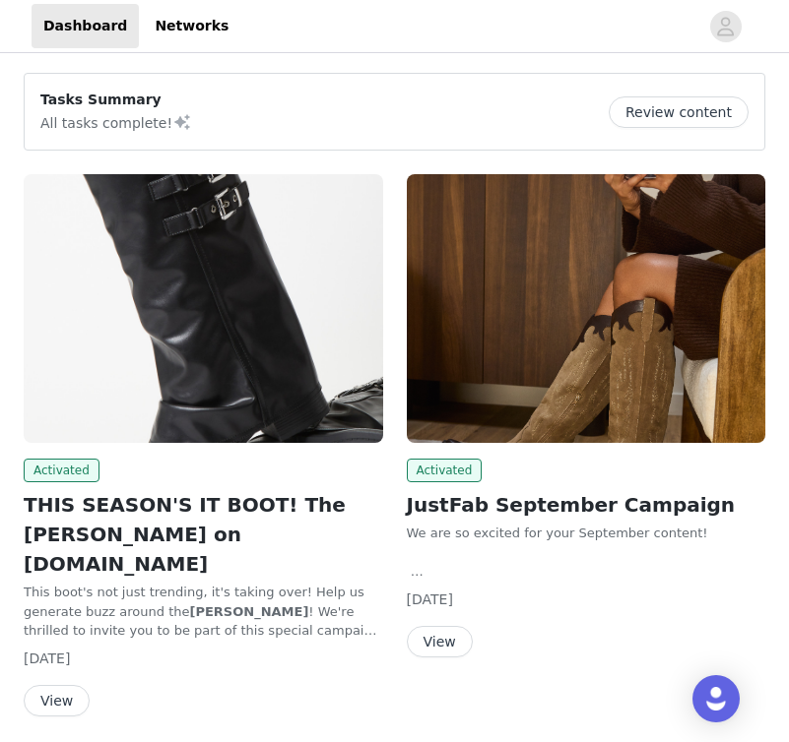
click at [65, 685] on button "View" at bounding box center [57, 701] width 66 height 32
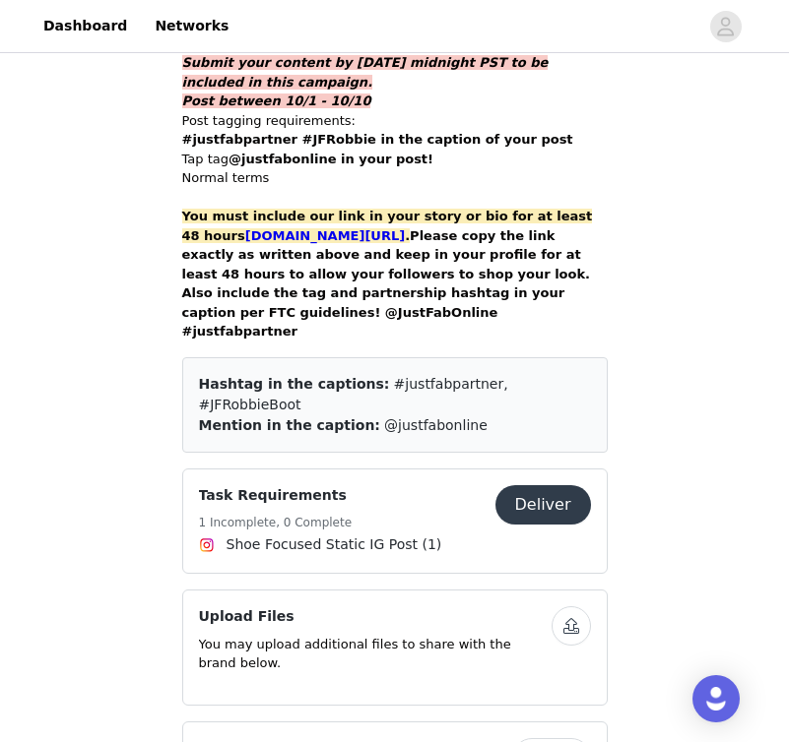
scroll to position [1418, 0]
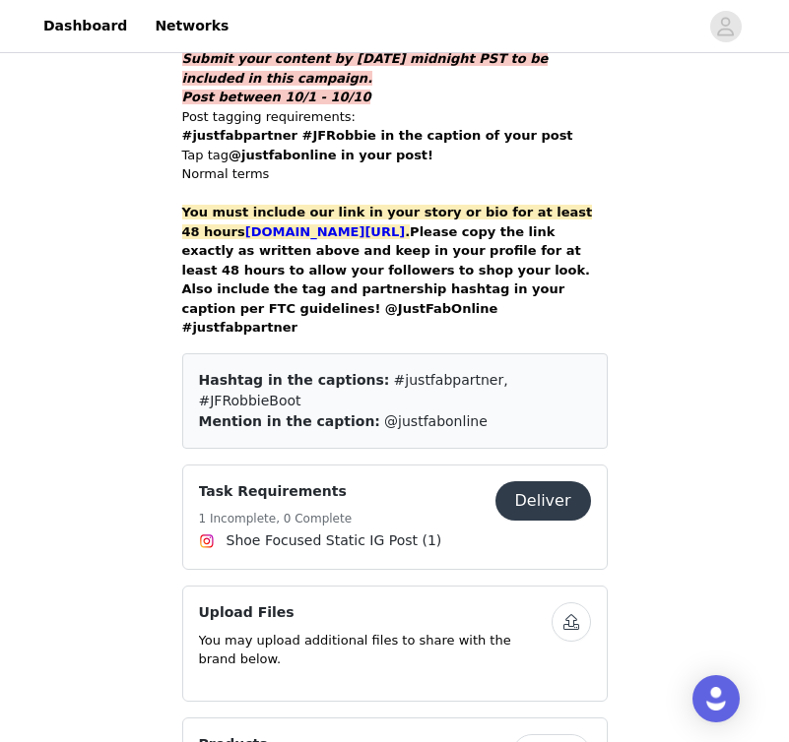
click at [527, 481] on button "Deliver" at bounding box center [542, 500] width 95 height 39
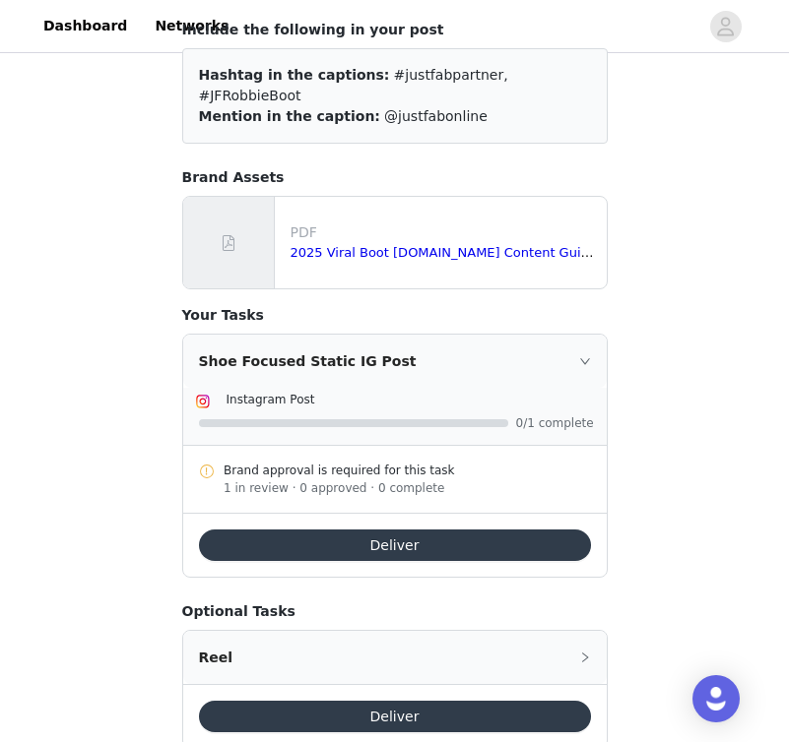
scroll to position [198, 0]
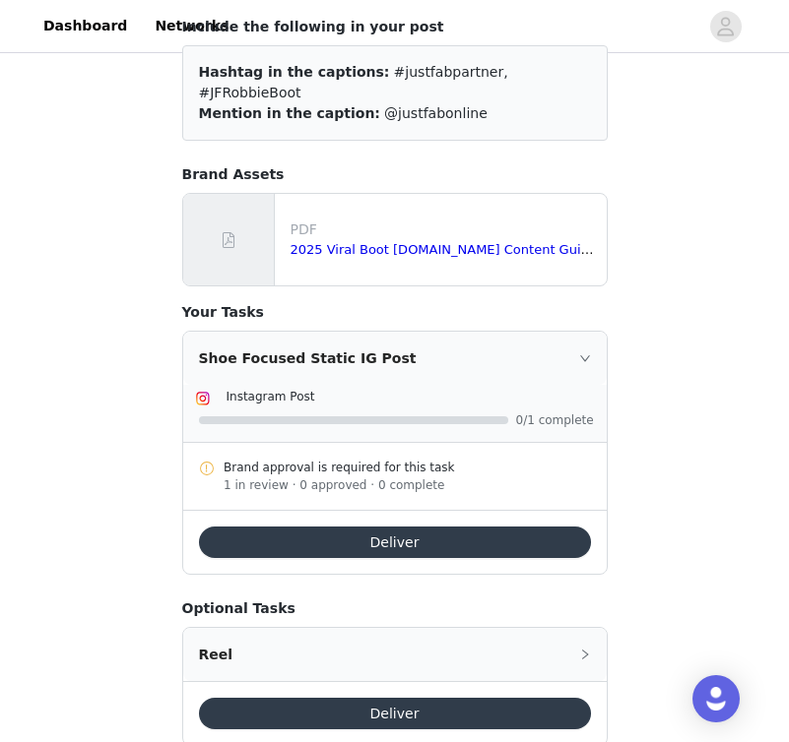
click at [488, 527] on button "Deliver" at bounding box center [395, 543] width 392 height 32
